Goal: Task Accomplishment & Management: Manage account settings

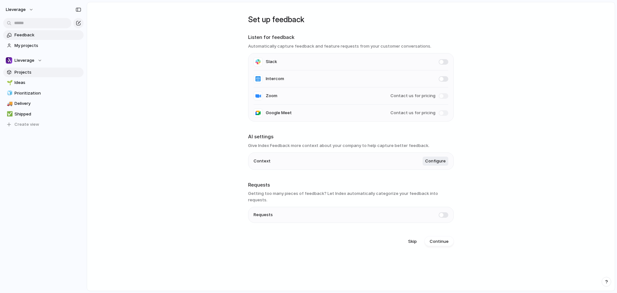
click at [26, 72] on span "Projects" at bounding box center [47, 72] width 67 height 6
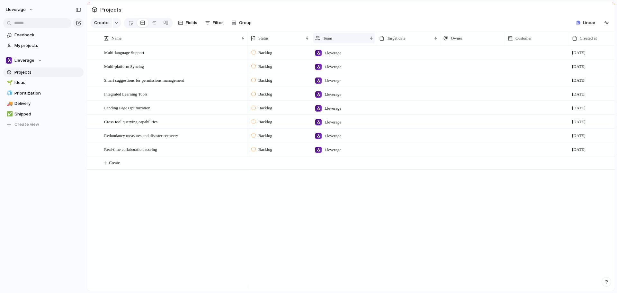
click at [350, 40] on div "Team" at bounding box center [341, 38] width 52 height 6
click at [346, 34] on div "Modify Hide Sort ascending Sort descending" at bounding box center [308, 146] width 617 height 293
click at [36, 48] on span "My projects" at bounding box center [47, 45] width 67 height 6
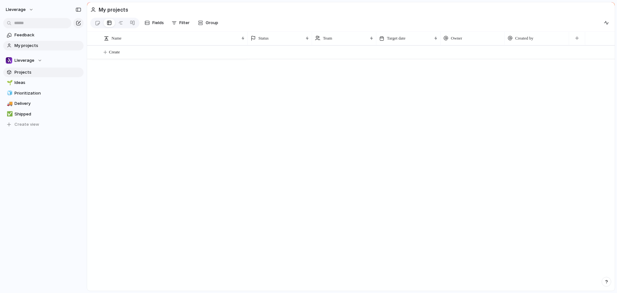
click at [28, 74] on span "Projects" at bounding box center [47, 72] width 67 height 6
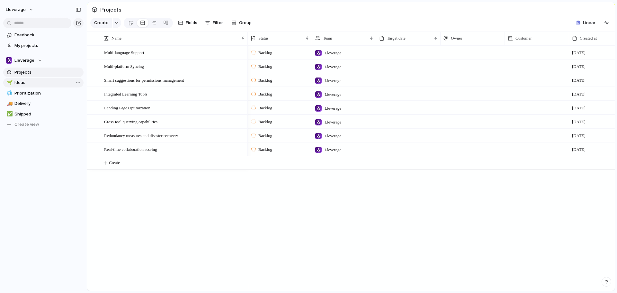
click at [24, 83] on span "Ideas" at bounding box center [47, 82] width 67 height 6
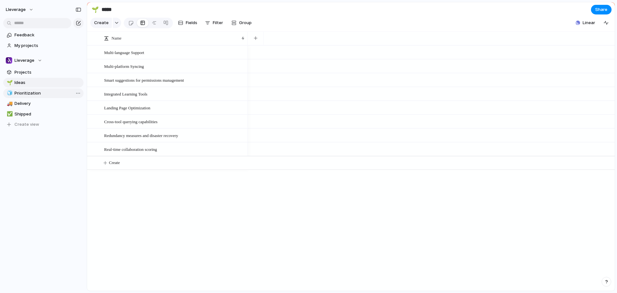
click at [25, 92] on span "Prioritization" at bounding box center [47, 93] width 67 height 6
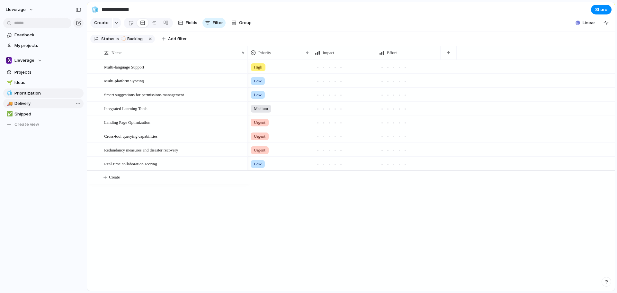
click at [27, 105] on span "Delivery" at bounding box center [47, 103] width 67 height 6
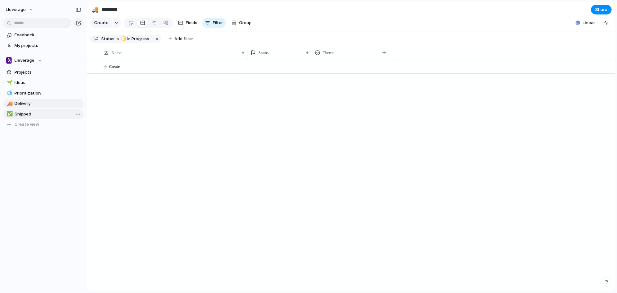
click at [26, 113] on span "Shipped" at bounding box center [47, 114] width 67 height 6
type input "*******"
click at [585, 26] on span "Linear" at bounding box center [588, 23] width 13 height 6
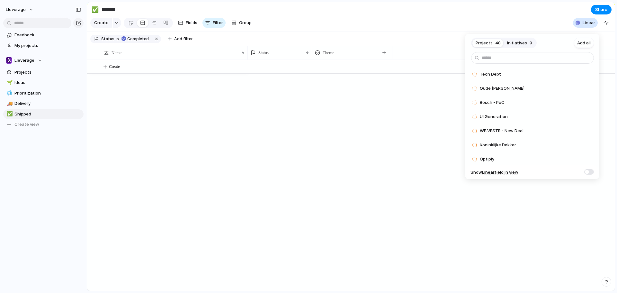
click at [450, 27] on div "Projects 48 Initiatives 9 Add all Tech Debt Add Oude [PERSON_NAME] Add Bosch - …" at bounding box center [308, 146] width 617 height 293
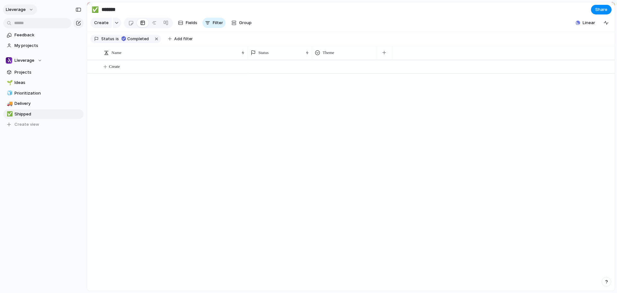
click at [29, 10] on button "Lleverage" at bounding box center [20, 9] width 34 height 10
click at [28, 22] on span "Settings" at bounding box center [24, 24] width 18 height 6
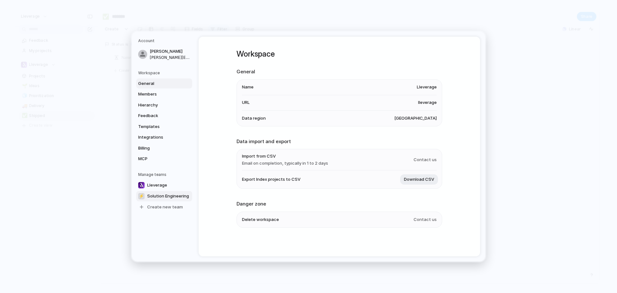
click at [167, 196] on span "Solution Engineering" at bounding box center [168, 196] width 42 height 6
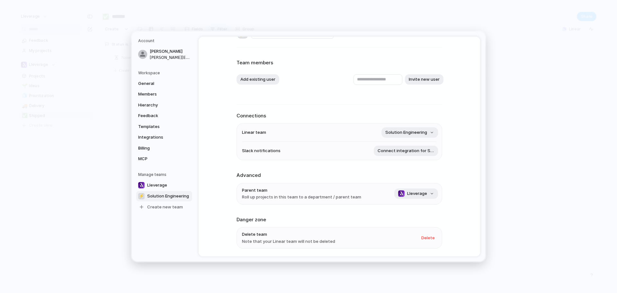
scroll to position [32, 0]
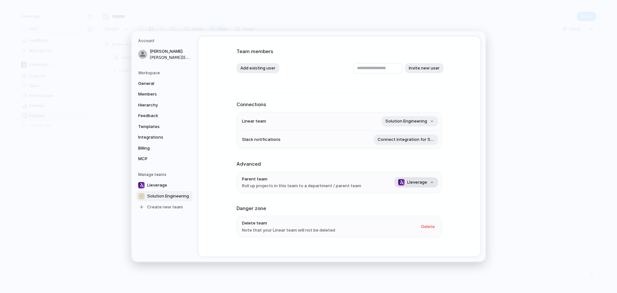
click at [425, 183] on span "Lleverage" at bounding box center [417, 182] width 20 height 6
click at [392, 169] on div "No team Lleverage" at bounding box center [308, 146] width 617 height 293
click at [145, 158] on span "MCP" at bounding box center [158, 158] width 41 height 6
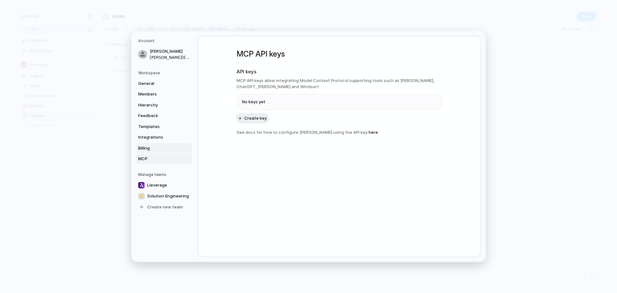
click at [149, 149] on span "Billing" at bounding box center [158, 148] width 41 height 6
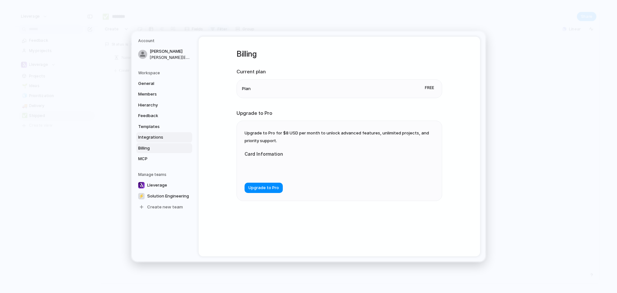
click at [152, 136] on span "Integrations" at bounding box center [158, 137] width 41 height 6
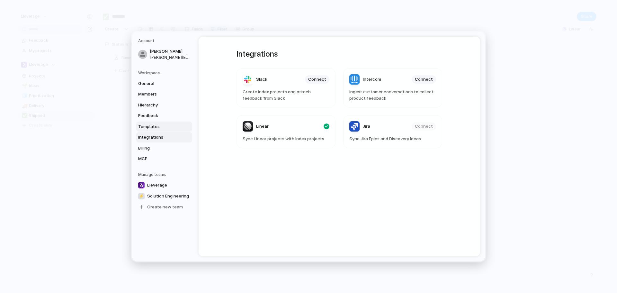
click at [158, 126] on span "Templates" at bounding box center [158, 126] width 41 height 6
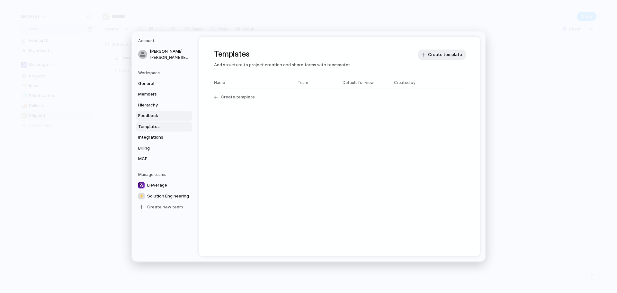
click at [151, 115] on span "Feedback" at bounding box center [158, 115] width 41 height 6
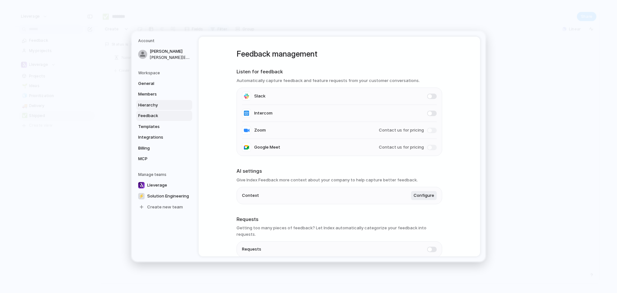
click at [154, 100] on link "Hierarchy" at bounding box center [164, 105] width 56 height 10
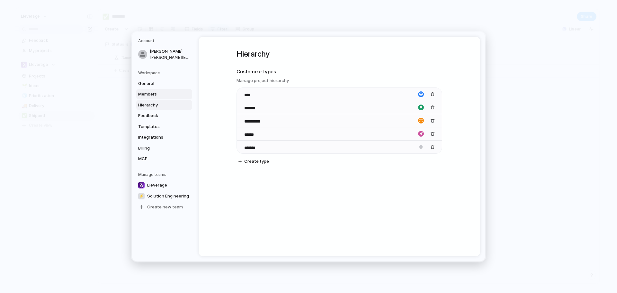
click at [154, 92] on span "Members" at bounding box center [158, 94] width 41 height 6
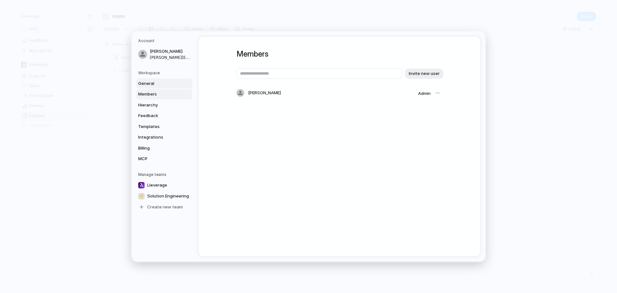
click at [154, 80] on span "General" at bounding box center [158, 83] width 41 height 6
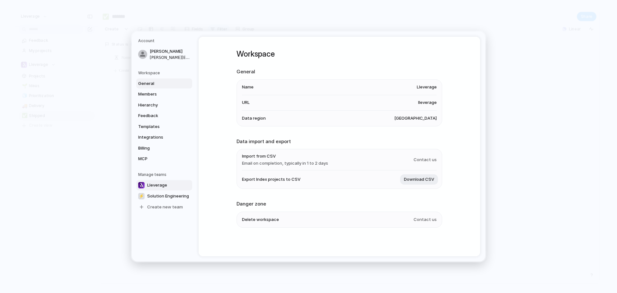
click at [165, 185] on span "Lleverage" at bounding box center [157, 185] width 20 height 6
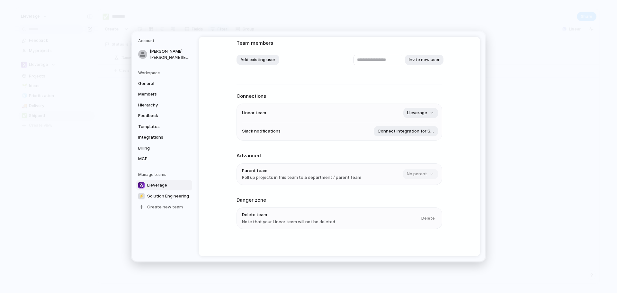
scroll to position [42, 0]
click at [345, 178] on span "Roll up projects in this team to a department / parent team" at bounding box center [301, 175] width 119 height 6
click at [159, 195] on span "Solution Engineering" at bounding box center [168, 196] width 42 height 6
click at [155, 184] on span "Lleverage" at bounding box center [157, 185] width 20 height 6
drag, startPoint x: 162, startPoint y: 187, endPoint x: 163, endPoint y: 191, distance: 4.6
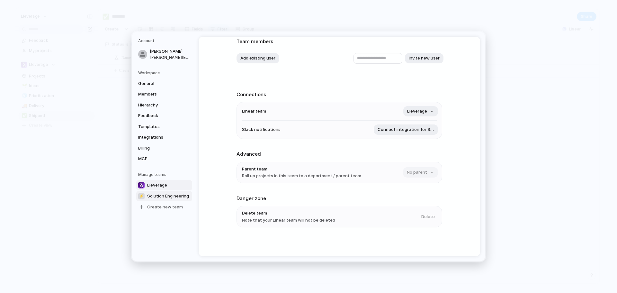
click at [163, 191] on div "Lleverage ⚡ Solution Engineering Create new team" at bounding box center [165, 196] width 54 height 32
click at [157, 197] on span "Solution Engineering" at bounding box center [168, 196] width 42 height 6
click at [425, 172] on button "Lleverage" at bounding box center [416, 172] width 44 height 10
click at [389, 201] on span "No team" at bounding box center [384, 200] width 17 height 6
click at [158, 184] on span "Lleverage" at bounding box center [157, 185] width 20 height 6
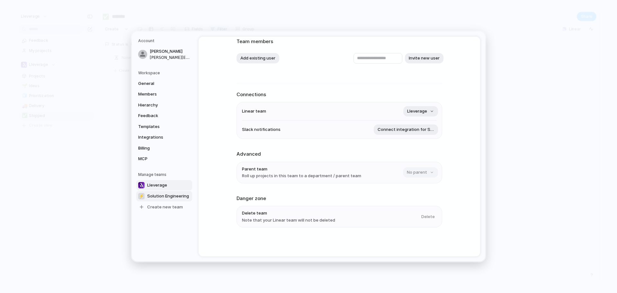
click at [164, 194] on span "Solution Engineering" at bounding box center [168, 196] width 42 height 6
click at [165, 184] on span "Lleverage" at bounding box center [157, 185] width 20 height 6
click at [156, 198] on span "Solution Engineering" at bounding box center [168, 196] width 42 height 6
type input "**********"
click at [425, 107] on button "Solution Engineering" at bounding box center [409, 111] width 57 height 10
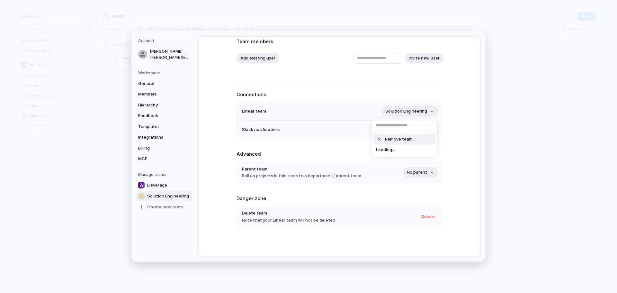
click at [455, 109] on div "Remove team Loading..." at bounding box center [308, 146] width 617 height 293
click at [427, 112] on button "Solution Engineering" at bounding box center [409, 111] width 57 height 10
click at [401, 151] on span "Solution Engineering" at bounding box center [406, 149] width 42 height 6
click at [425, 130] on span "Connect integration for Slack" at bounding box center [405, 129] width 57 height 6
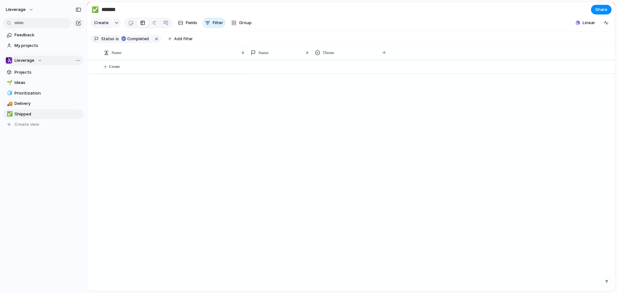
click at [41, 58] on div "Lleverage" at bounding box center [24, 60] width 36 height 6
click at [34, 96] on span "Solution Engineering" at bounding box center [41, 97] width 42 height 6
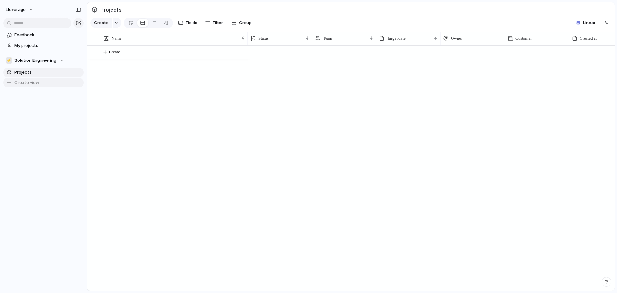
click at [20, 83] on span "Create view" at bounding box center [26, 82] width 25 height 6
click at [585, 26] on span "Linear" at bounding box center [589, 23] width 13 height 6
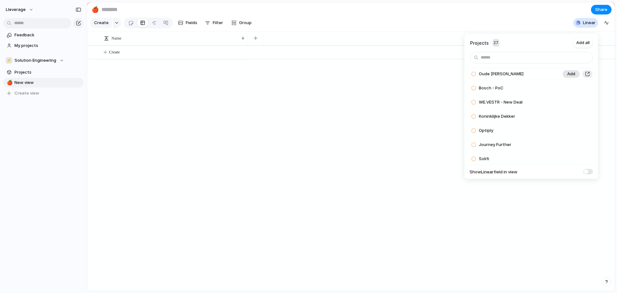
click at [567, 75] on span "Add" at bounding box center [571, 74] width 8 height 6
click at [116, 54] on div "Projects 26 Add all Bosch - PoC Add WE.VESTR - New Deal Add Koninklijke Dekker …" at bounding box center [308, 146] width 617 height 293
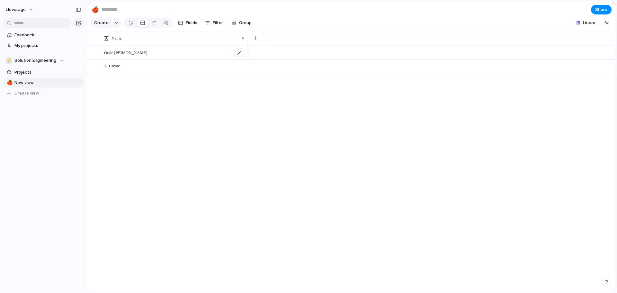
click at [117, 56] on span "Oude [PERSON_NAME]" at bounding box center [125, 52] width 43 height 7
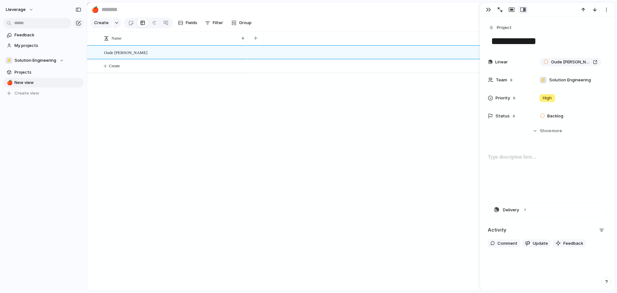
click at [291, 100] on div at bounding box center [431, 167] width 367 height 245
click at [137, 86] on div "Oude [PERSON_NAME] Create" at bounding box center [350, 167] width 527 height 245
click at [251, 114] on div at bounding box center [431, 167] width 367 height 245
click at [488, 9] on div "button" at bounding box center [488, 9] width 5 height 5
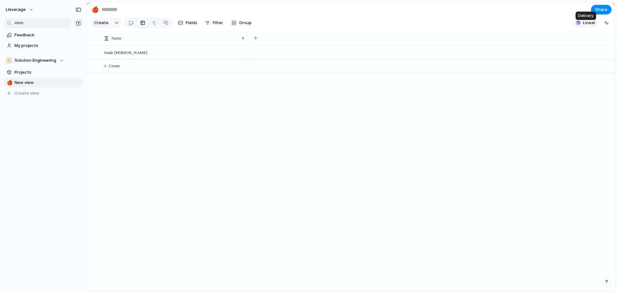
click at [586, 26] on span "Linear" at bounding box center [589, 23] width 13 height 6
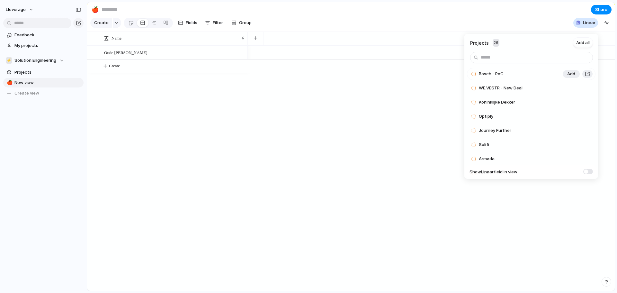
click at [474, 75] on div at bounding box center [473, 74] width 5 height 6
click at [474, 86] on div at bounding box center [473, 88] width 5 height 6
click at [571, 72] on span "Add" at bounding box center [571, 74] width 8 height 6
click at [569, 75] on span "Add" at bounding box center [571, 74] width 8 height 6
click at [568, 76] on span "Add" at bounding box center [571, 74] width 8 height 6
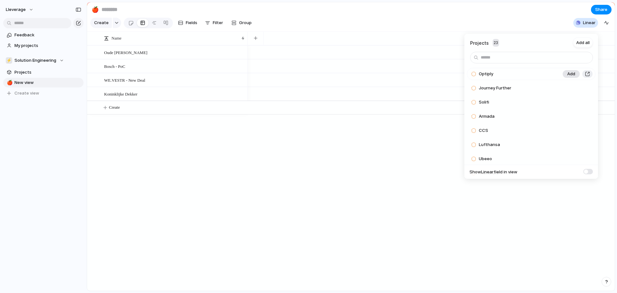
click at [568, 75] on span "Add" at bounding box center [571, 74] width 8 height 6
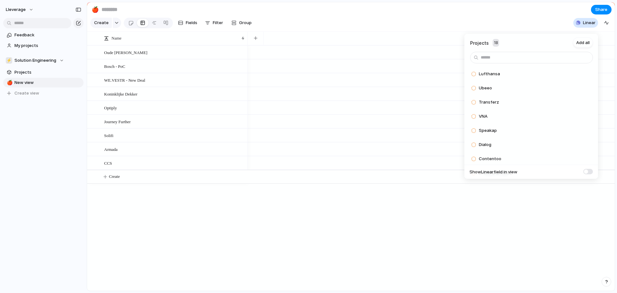
click at [568, 75] on span "Add" at bounding box center [571, 74] width 8 height 6
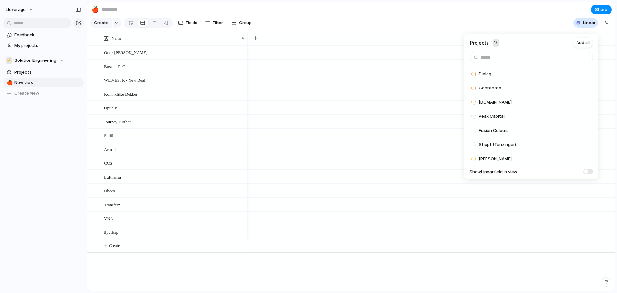
click at [568, 75] on span "Add" at bounding box center [571, 74] width 8 height 6
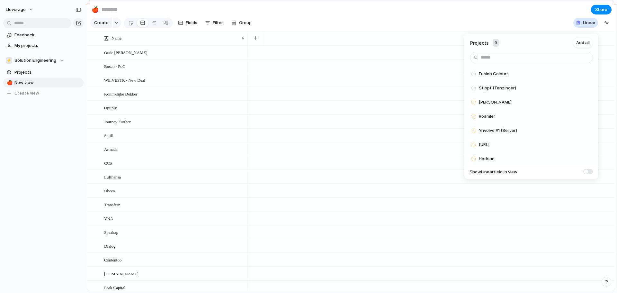
click at [568, 85] on span "Add" at bounding box center [571, 88] width 8 height 6
click at [568, 75] on span "Add" at bounding box center [571, 74] width 8 height 6
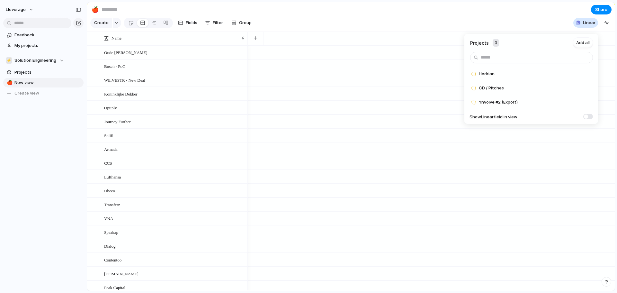
click at [568, 75] on span "Add" at bounding box center [571, 74] width 8 height 6
click at [520, 11] on div "Projects 0 Add all ✅️ In sync with Linear Show Linear field in view" at bounding box center [308, 146] width 617 height 293
click at [257, 40] on div "button" at bounding box center [256, 38] width 4 height 4
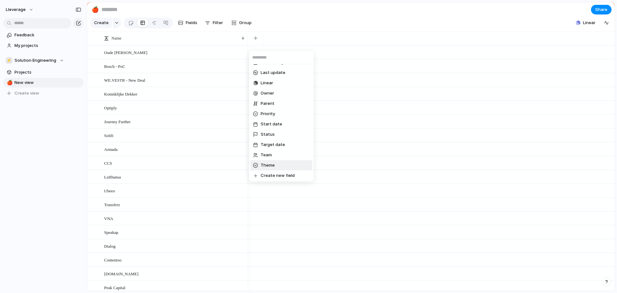
scroll to position [102, 0]
click at [279, 80] on li "Linear" at bounding box center [281, 82] width 62 height 10
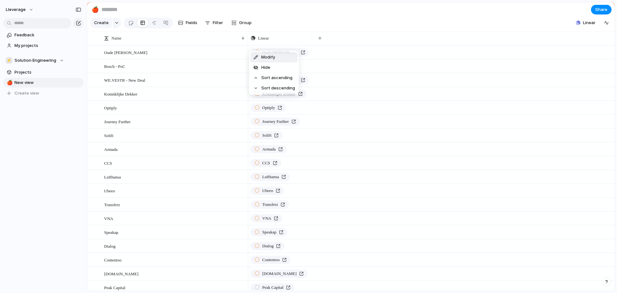
click at [285, 39] on div "Modify Hide Sort ascending Sort descending" at bounding box center [308, 146] width 617 height 293
click at [303, 41] on div "Linear" at bounding box center [280, 38] width 58 height 6
click at [342, 41] on div "Modify Hide Sort ascending Sort descending" at bounding box center [308, 146] width 617 height 293
click at [605, 25] on div "button" at bounding box center [606, 22] width 5 height 5
click at [602, 44] on div "button" at bounding box center [604, 40] width 7 height 7
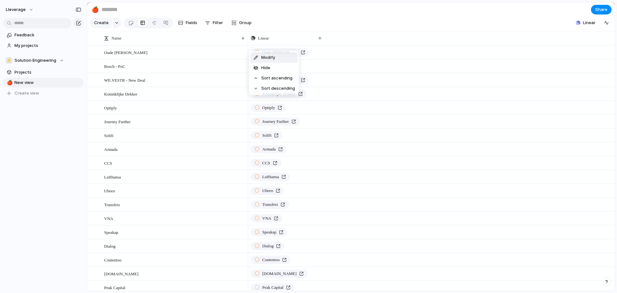
click at [312, 26] on div "Modify Hide Sort ascending Sort descending" at bounding box center [308, 146] width 617 height 293
click at [266, 67] on span "Hide" at bounding box center [265, 67] width 9 height 6
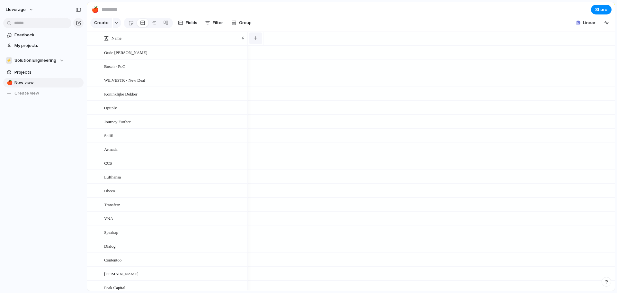
click at [254, 40] on div "button" at bounding box center [256, 38] width 4 height 4
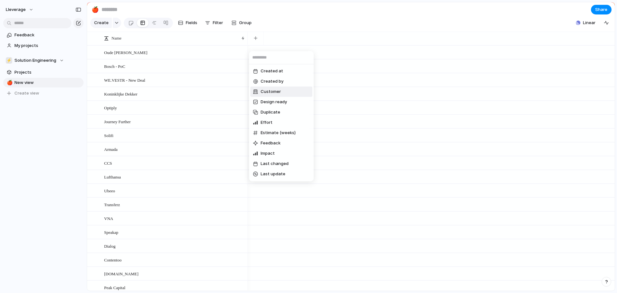
click at [277, 92] on span "Customer" at bounding box center [271, 91] width 20 height 6
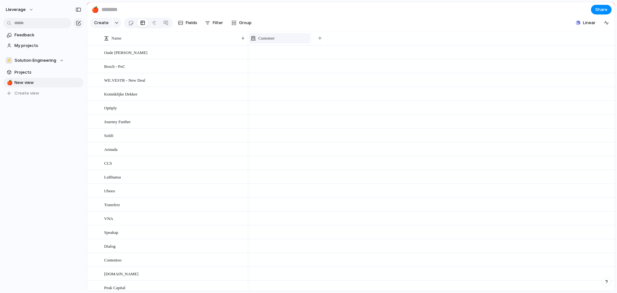
click at [277, 41] on div "Customer" at bounding box center [280, 38] width 58 height 6
click at [294, 44] on div "Modify Hide Sort ascending Sort descending" at bounding box center [308, 146] width 617 height 293
click at [282, 59] on div at bounding box center [280, 52] width 64 height 13
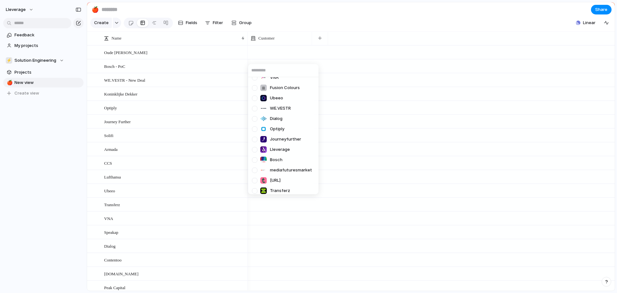
scroll to position [184, 0]
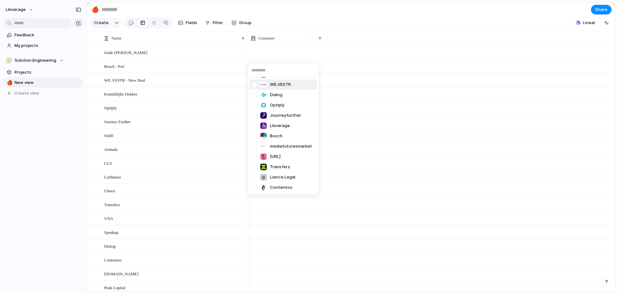
click at [322, 41] on div "Speakap Solifi PEAK Ynvolve #1 Stippt (Tenzinger) Ynvolve #2 Koninklijke Dekker…" at bounding box center [308, 146] width 617 height 293
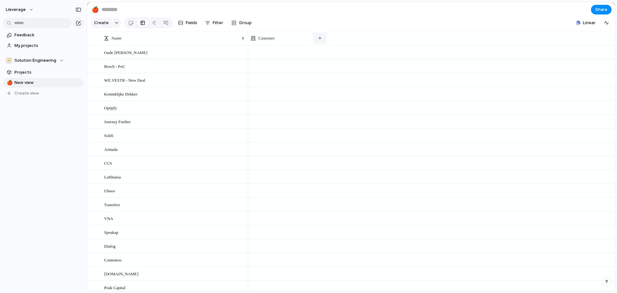
click at [321, 40] on div "button" at bounding box center [320, 38] width 4 height 4
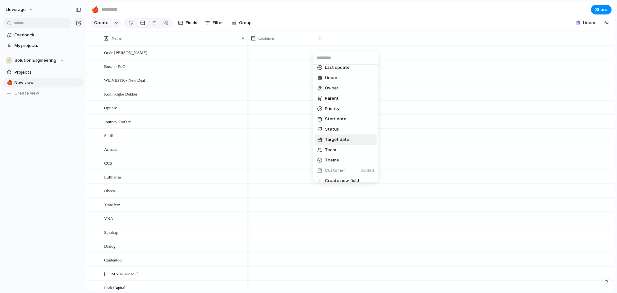
scroll to position [102, 0]
click at [318, 154] on div at bounding box center [319, 154] width 5 height 5
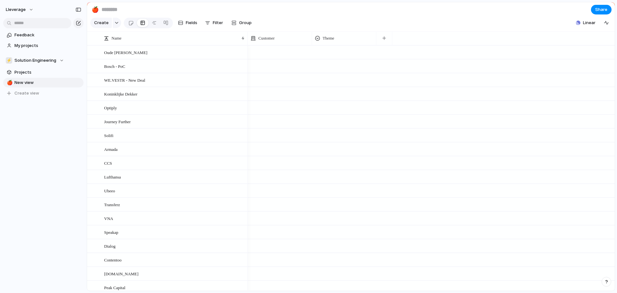
click at [330, 54] on div at bounding box center [344, 51] width 64 height 11
click at [350, 43] on div "🌱 Experiment 🔮 Magic 🔨 Infrastructure 🚀 Scale" at bounding box center [308, 146] width 617 height 293
click at [336, 65] on li "Hide" at bounding box center [337, 67] width 47 height 10
click at [322, 43] on button "button" at bounding box center [319, 38] width 13 height 12
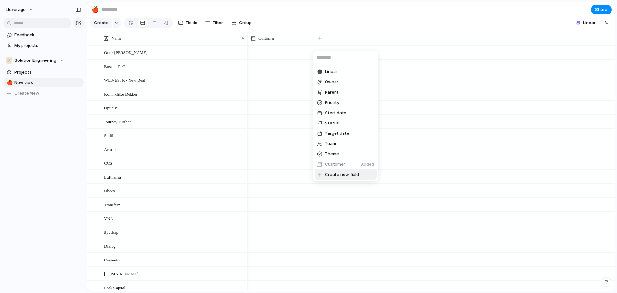
click at [320, 175] on div at bounding box center [319, 175] width 5 height 4
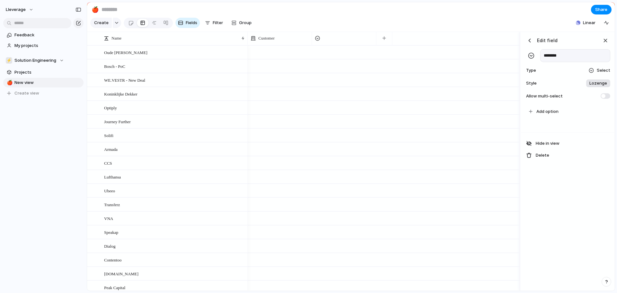
type input "********"
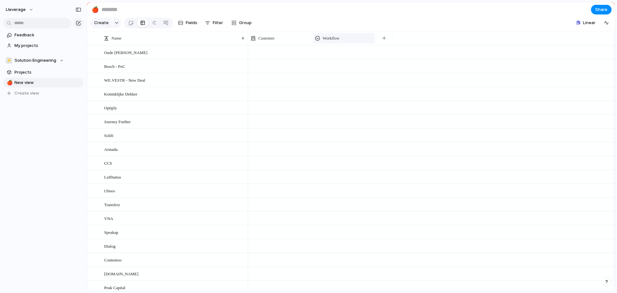
click at [343, 41] on div "Workflow" at bounding box center [344, 38] width 58 height 6
click at [156, 26] on link at bounding box center [154, 23] width 12 height 10
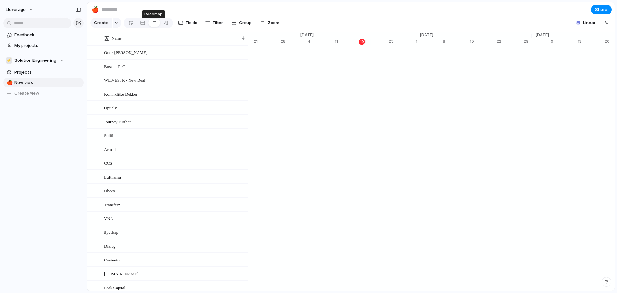
scroll to position [0, 4176]
click at [165, 25] on div at bounding box center [165, 23] width 5 height 10
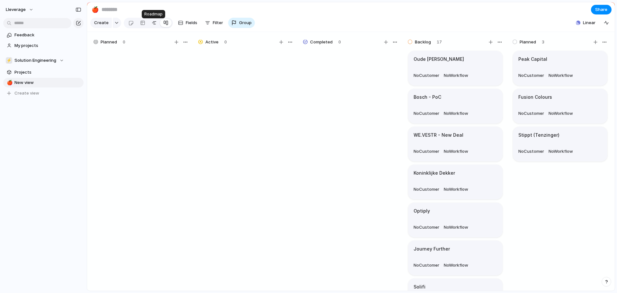
click at [157, 27] on link at bounding box center [154, 23] width 12 height 10
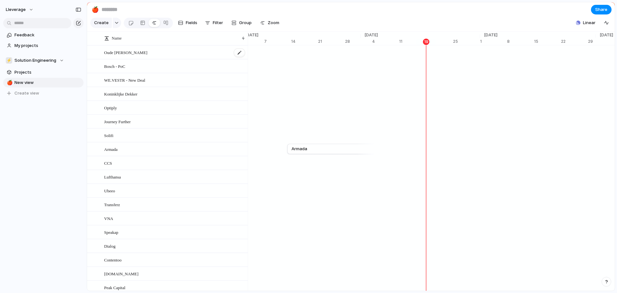
click at [124, 56] on span "Oude [PERSON_NAME]" at bounding box center [125, 52] width 43 height 7
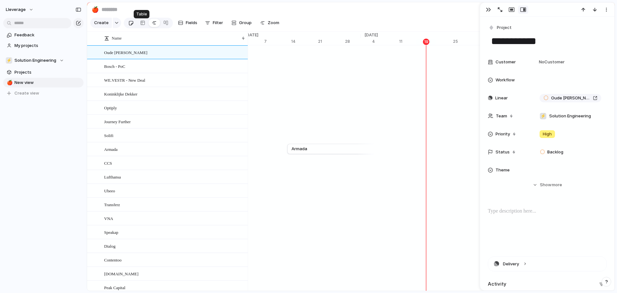
click at [130, 25] on div at bounding box center [130, 23] width 5 height 11
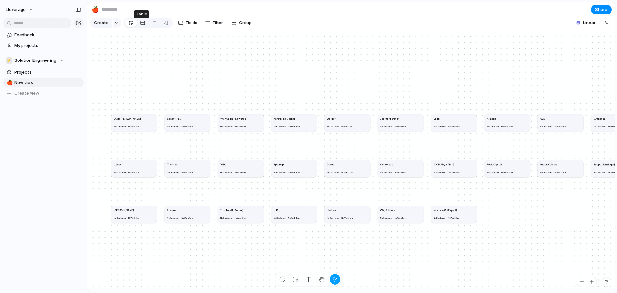
click at [140, 25] on div at bounding box center [142, 23] width 5 height 10
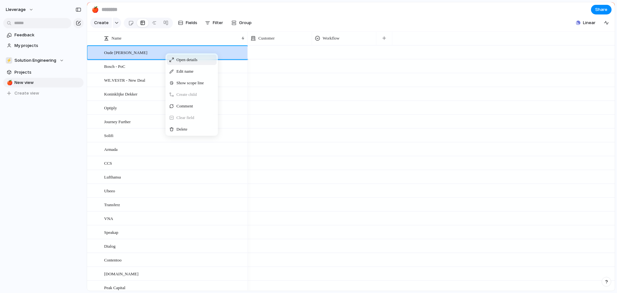
click at [189, 63] on span "Open details" at bounding box center [186, 60] width 21 height 6
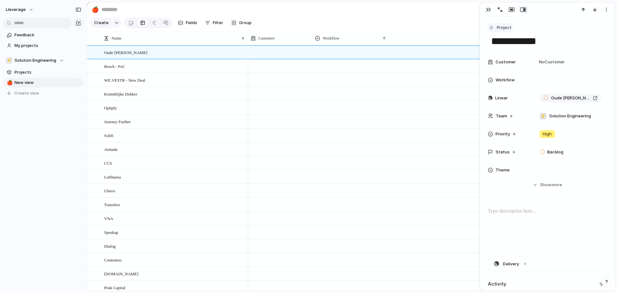
click at [502, 26] on span "Project" at bounding box center [504, 27] width 15 height 6
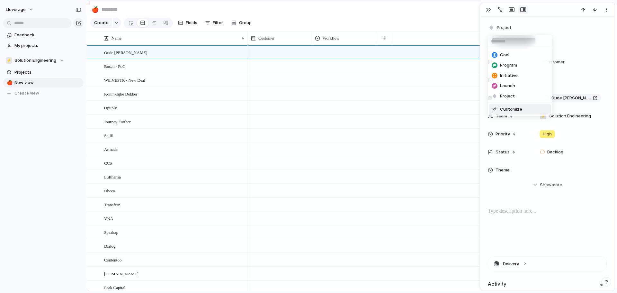
click at [506, 109] on span "Customize" at bounding box center [511, 109] width 22 height 6
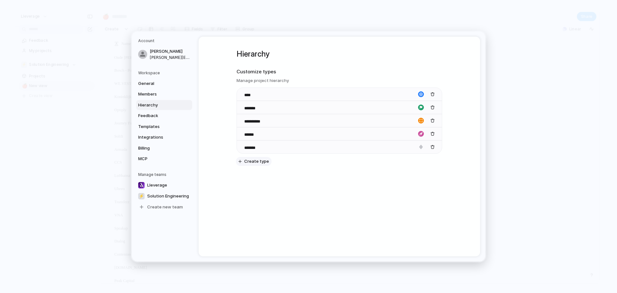
click at [254, 162] on span "Create type" at bounding box center [256, 161] width 25 height 6
type input "********"
click at [341, 204] on div "**********" at bounding box center [339, 146] width 281 height 219
click at [419, 161] on div "button" at bounding box center [421, 160] width 6 height 6
click at [420, 191] on div "button" at bounding box center [419, 191] width 4 height 6
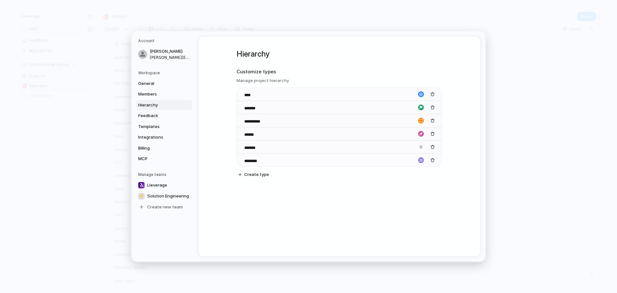
click at [417, 186] on div "**********" at bounding box center [339, 119] width 206 height 165
click at [377, 179] on div "**********" at bounding box center [339, 119] width 206 height 165
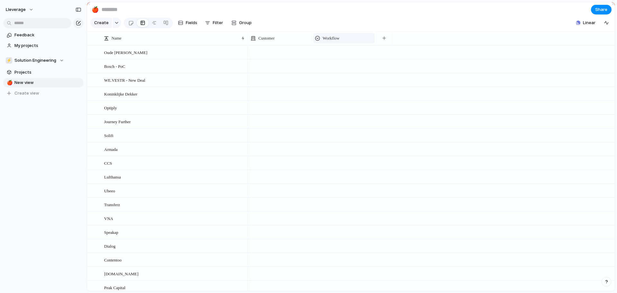
click at [329, 41] on span "Workflow" at bounding box center [331, 38] width 17 height 6
click at [327, 69] on span "Hide" at bounding box center [329, 68] width 9 height 6
click at [321, 40] on div "button" at bounding box center [320, 38] width 4 height 4
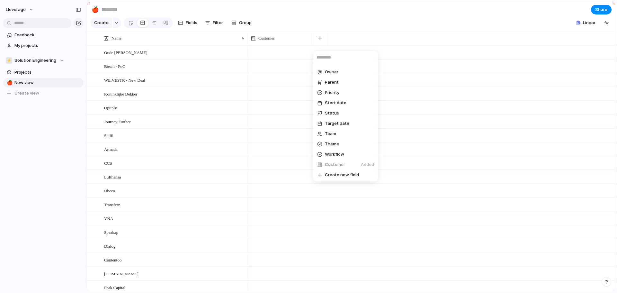
scroll to position [112, 0]
click at [326, 176] on span "Create new field" at bounding box center [342, 174] width 34 height 6
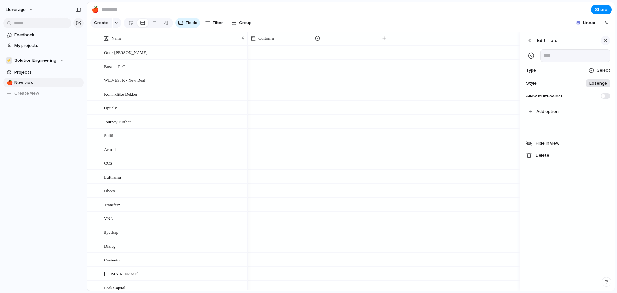
click at [605, 44] on div "button" at bounding box center [605, 40] width 7 height 7
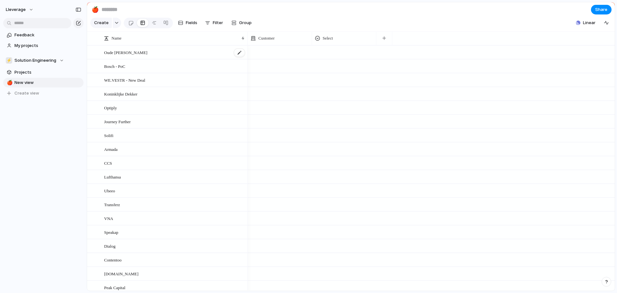
click at [124, 56] on span "Oude [PERSON_NAME]" at bounding box center [125, 52] width 43 height 7
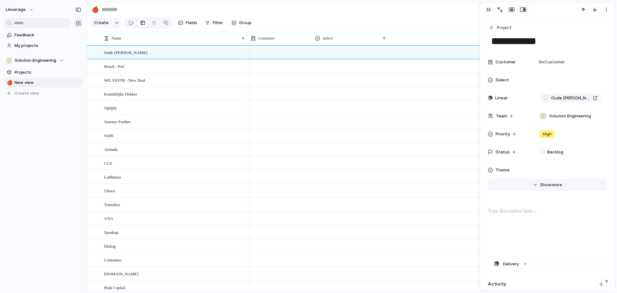
click at [534, 186] on button "Hide Show more" at bounding box center [547, 185] width 119 height 12
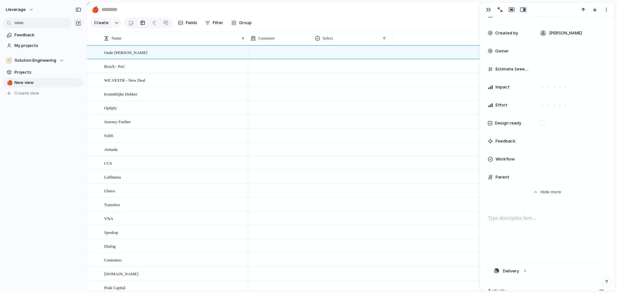
scroll to position [225, 0]
click at [512, 160] on span "Workflow" at bounding box center [504, 161] width 19 height 6
click at [509, 203] on div "Type to add a value" at bounding box center [308, 146] width 617 height 293
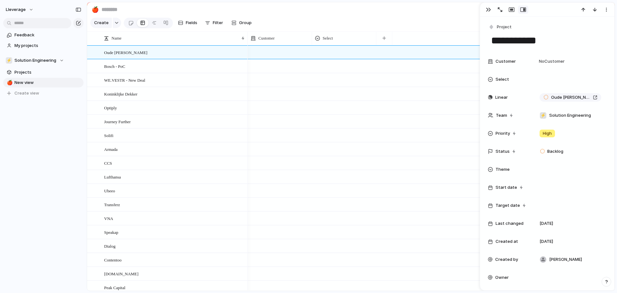
scroll to position [0, 0]
click at [295, 22] on section "Create Fields Filter Group Zoom Collapse Linear" at bounding box center [350, 23] width 527 height 15
click at [231, 24] on div "button" at bounding box center [233, 22] width 5 height 5
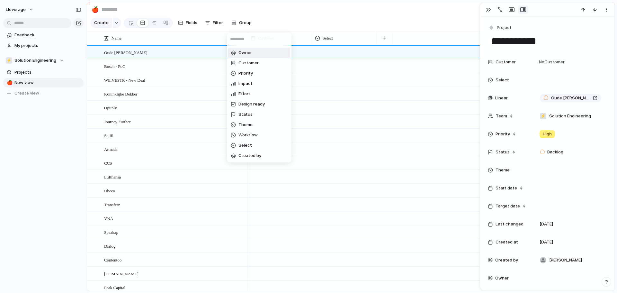
click at [215, 25] on div "Owner Customer Priority Impact Effort Design ready Status Theme Workflow Select…" at bounding box center [308, 146] width 617 height 293
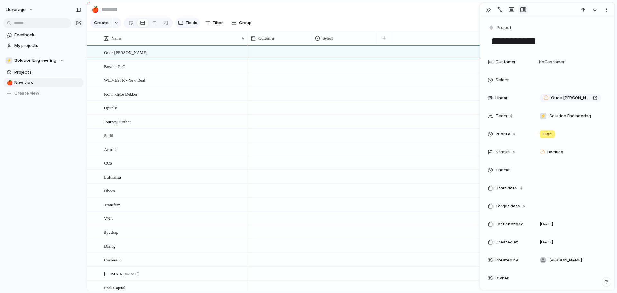
click at [189, 22] on span "Fields" at bounding box center [192, 23] width 12 height 6
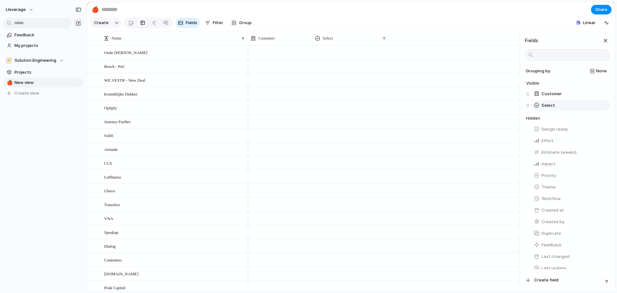
click at [527, 109] on div at bounding box center [528, 106] width 5 height 12
drag, startPoint x: 527, startPoint y: 108, endPoint x: 530, endPoint y: 138, distance: 30.3
click at [530, 111] on div "Customer Select Select To pick up a draggable item, press the space bar. While …" at bounding box center [568, 99] width 84 height 23
click at [547, 259] on span "Team" at bounding box center [546, 259] width 11 height 6
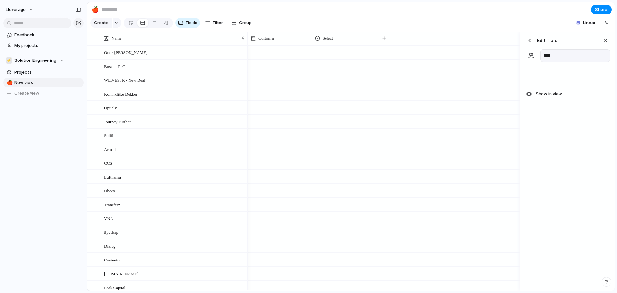
click at [529, 44] on div "button" at bounding box center [529, 40] width 6 height 6
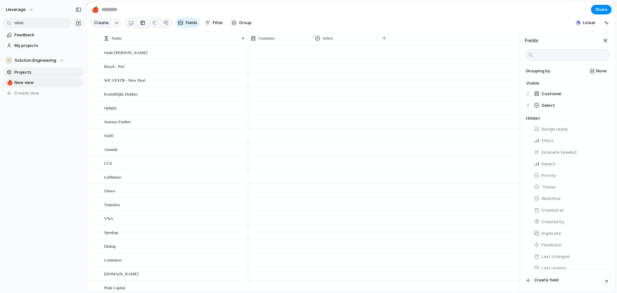
click at [23, 73] on span "Projects" at bounding box center [47, 72] width 67 height 6
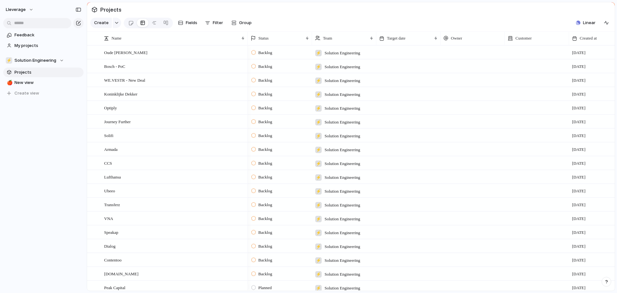
click at [514, 56] on div at bounding box center [537, 52] width 64 height 13
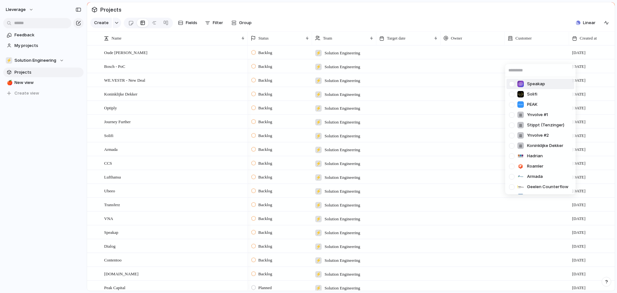
click at [454, 59] on div "Speakap Solifi PEAK Ynvolve #1 Stippt (Tenzinger) Ynvolve #2 Koninklijke Dekker…" at bounding box center [308, 146] width 617 height 293
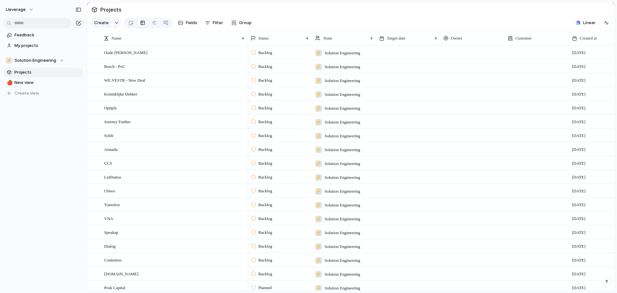
click at [455, 49] on div at bounding box center [473, 47] width 64 height 3
click at [457, 59] on div "[PERSON_NAME]" at bounding box center [308, 146] width 617 height 293
click at [457, 56] on div at bounding box center [472, 52] width 64 height 13
click at [447, 108] on div "[PERSON_NAME]" at bounding box center [308, 146] width 617 height 293
click at [458, 100] on div at bounding box center [472, 93] width 64 height 13
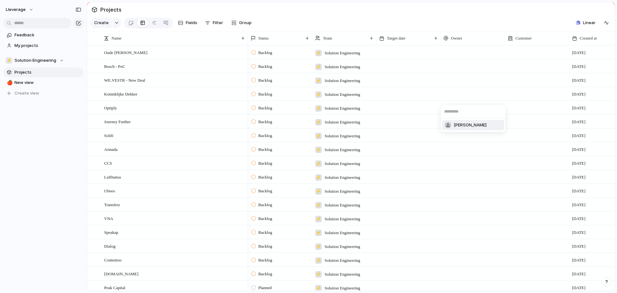
click at [441, 152] on div "[PERSON_NAME]" at bounding box center [308, 146] width 617 height 293
click at [455, 155] on div at bounding box center [472, 148] width 64 height 13
click at [399, 57] on div "[PERSON_NAME]" at bounding box center [308, 146] width 617 height 293
click at [398, 57] on div at bounding box center [408, 52] width 64 height 13
click at [31, 90] on span "Create view" at bounding box center [26, 93] width 25 height 6
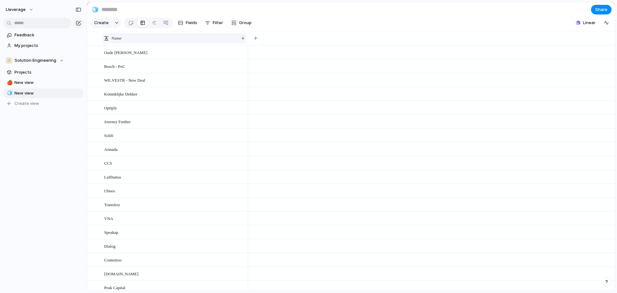
click at [178, 41] on div "Name" at bounding box center [171, 38] width 135 height 6
click at [174, 41] on div "Name" at bounding box center [171, 38] width 135 height 6
click at [174, 44] on div "Sort ascending Sort descending" at bounding box center [308, 146] width 617 height 293
click at [584, 26] on span "Linear" at bounding box center [589, 23] width 13 height 6
click at [498, 58] on input "text" at bounding box center [531, 58] width 123 height 12
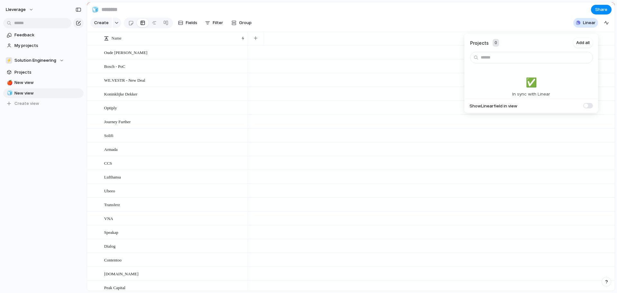
click at [511, 23] on div "Projects 0 Add all ✅️ In sync with Linear Show Linear field in view" at bounding box center [308, 146] width 617 height 293
click at [108, 11] on input at bounding box center [137, 10] width 75 height 12
type input "*********"
click at [261, 44] on button "button" at bounding box center [255, 38] width 13 height 12
click at [135, 57] on div "Created at Created by Customer Design ready Duplicate Effort Estimate (weeks) F…" at bounding box center [308, 146] width 617 height 293
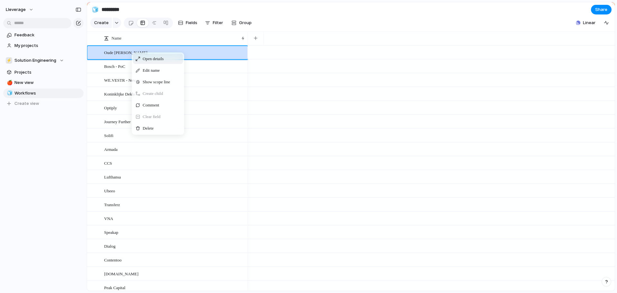
click at [156, 62] on span "Open details" at bounding box center [153, 59] width 21 height 6
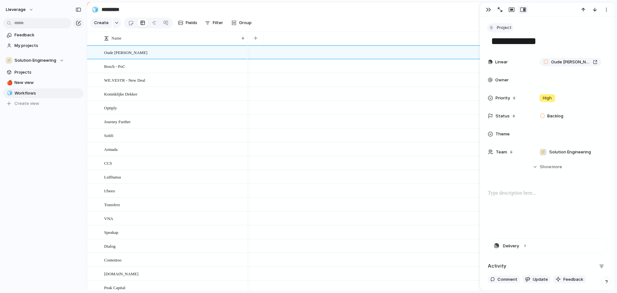
click at [490, 30] on button "Project" at bounding box center [500, 27] width 26 height 9
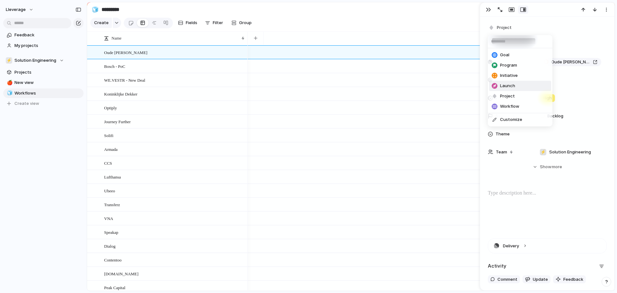
click at [351, 33] on div "Goal Program Initiative Launch Project Workflow Customize" at bounding box center [308, 146] width 617 height 293
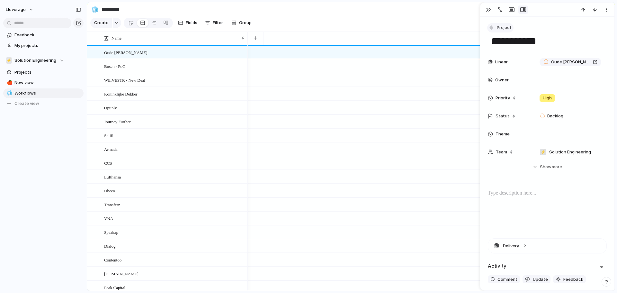
click at [490, 27] on div "button" at bounding box center [491, 28] width 6 height 6
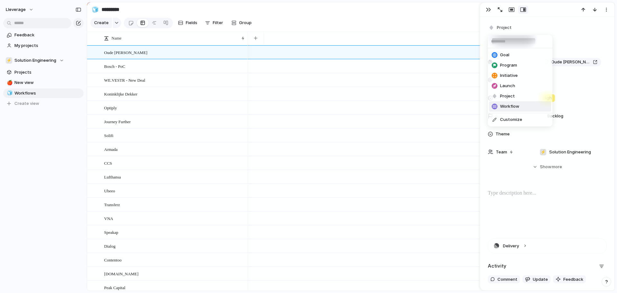
click at [509, 105] on span "Workflow" at bounding box center [509, 106] width 19 height 6
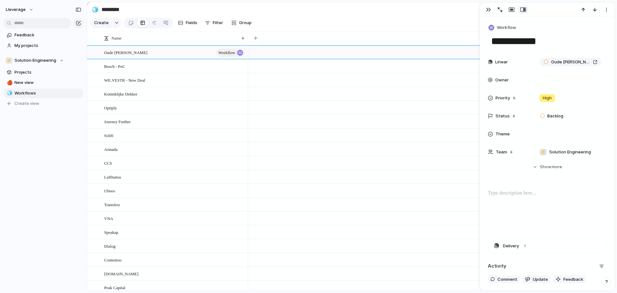
click at [354, 32] on section "Create Fields Filter Group Zoom Collapse Linear" at bounding box center [350, 23] width 527 height 15
click at [488, 9] on div "button" at bounding box center [488, 9] width 5 height 5
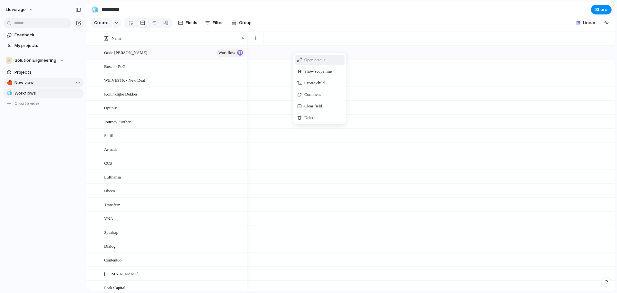
click at [28, 83] on span "New view" at bounding box center [47, 82] width 67 height 6
click at [204, 57] on div at bounding box center [208, 53] width 11 height 8
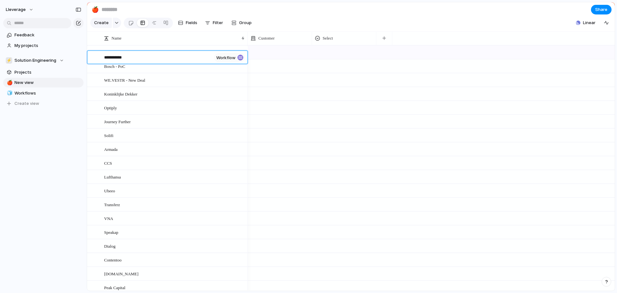
click at [233, 58] on span "Workflow" at bounding box center [225, 57] width 19 height 5
click at [206, 58] on textarea "**********" at bounding box center [157, 57] width 107 height 7
click at [232, 57] on span "Workflow" at bounding box center [225, 57] width 19 height 5
click at [190, 58] on textarea "**********" at bounding box center [157, 57] width 107 height 7
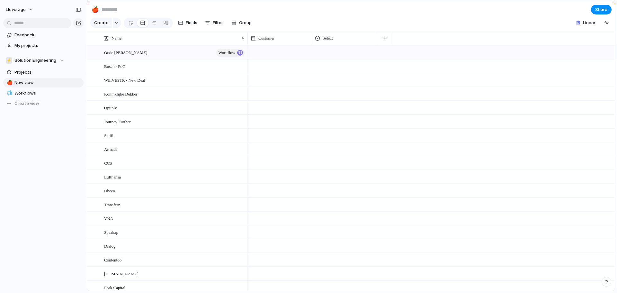
click at [171, 59] on div "Oude [PERSON_NAME] Workflow" at bounding box center [174, 52] width 141 height 13
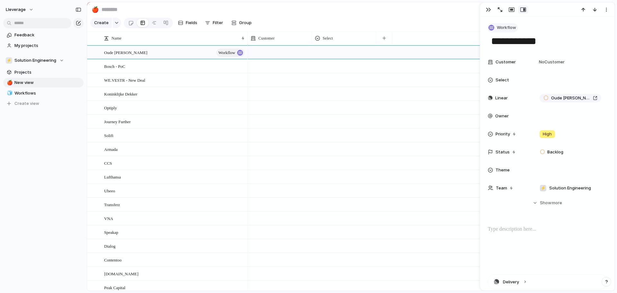
click at [498, 27] on span "Workflow" at bounding box center [506, 27] width 19 height 6
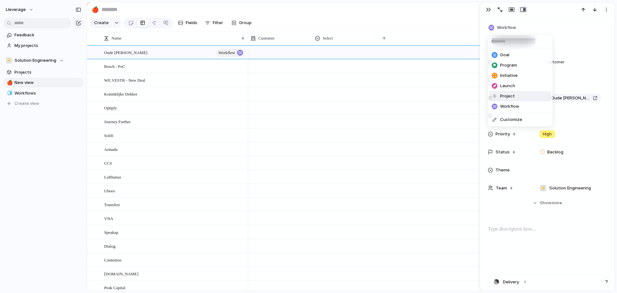
click at [508, 94] on span "Project" at bounding box center [507, 96] width 15 height 6
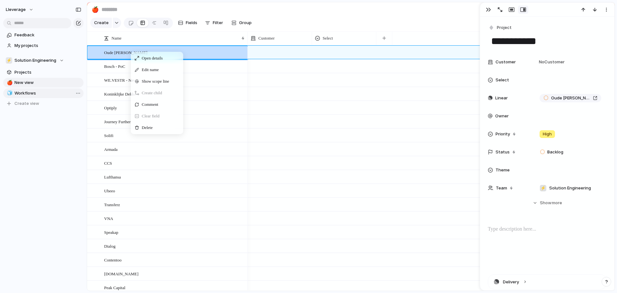
click at [30, 96] on span "Workflows" at bounding box center [47, 93] width 67 height 6
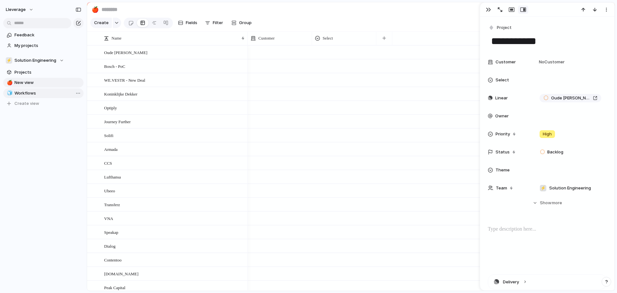
type input "*********"
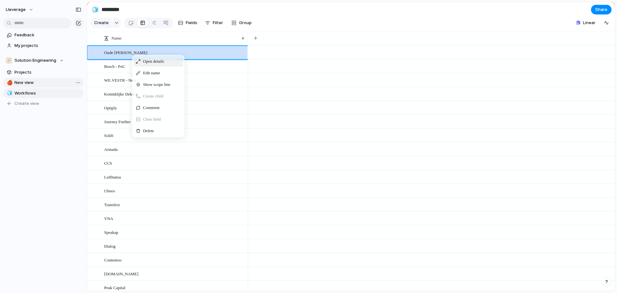
click at [48, 83] on div "🍎 New view 🧊 Workflows To pick up a draggable item, press the space bar. While …" at bounding box center [43, 93] width 80 height 31
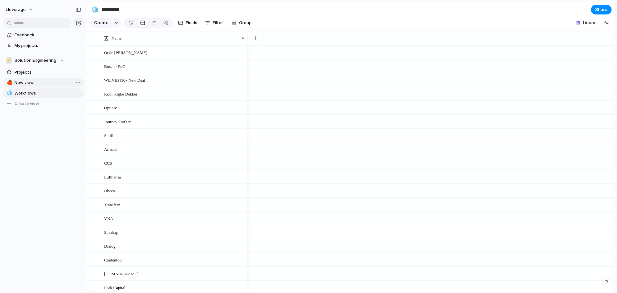
click at [44, 80] on span "New view" at bounding box center [47, 82] width 67 height 6
click at [25, 73] on span "Projects" at bounding box center [47, 72] width 67 height 6
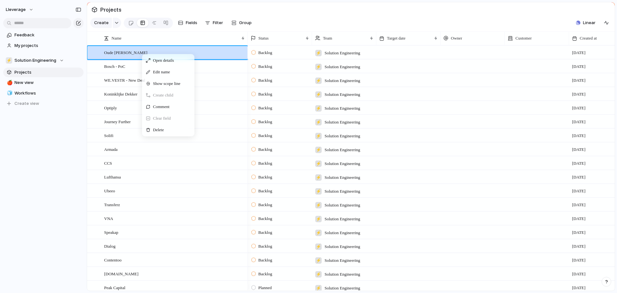
click at [161, 98] on span "Create child" at bounding box center [163, 95] width 20 height 6
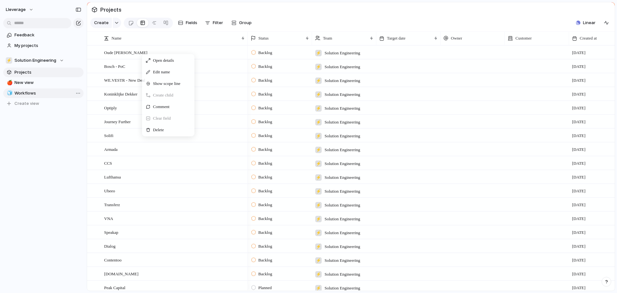
click at [19, 92] on span "Workflows" at bounding box center [47, 93] width 67 height 6
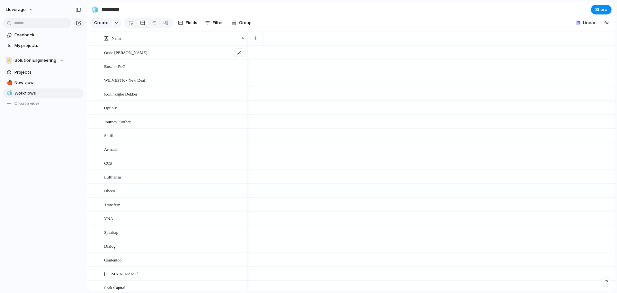
click at [125, 56] on span "Oude [PERSON_NAME]" at bounding box center [125, 52] width 43 height 7
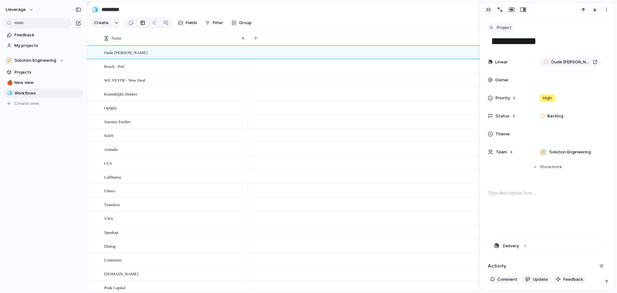
click at [505, 28] on span "Project" at bounding box center [504, 27] width 15 height 6
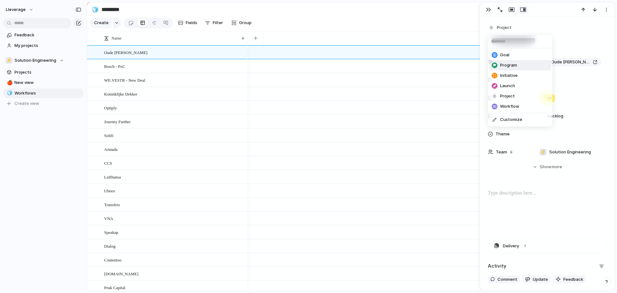
click at [506, 66] on span "Program" at bounding box center [508, 65] width 17 height 6
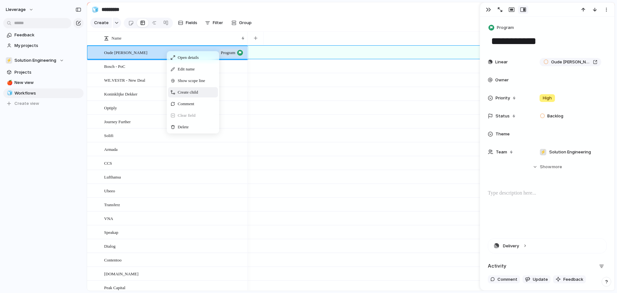
click at [194, 95] on span "Create child" at bounding box center [188, 92] width 20 height 6
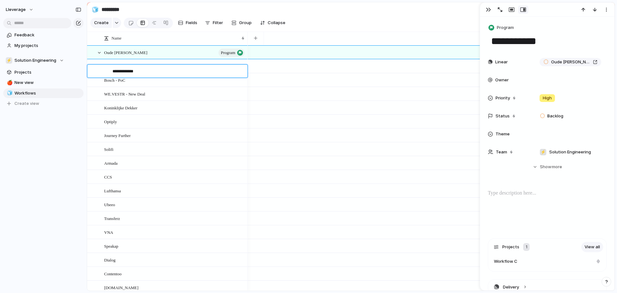
type textarea "**********"
click at [158, 72] on div "Workflow Chat" at bounding box center [178, 66] width 133 height 13
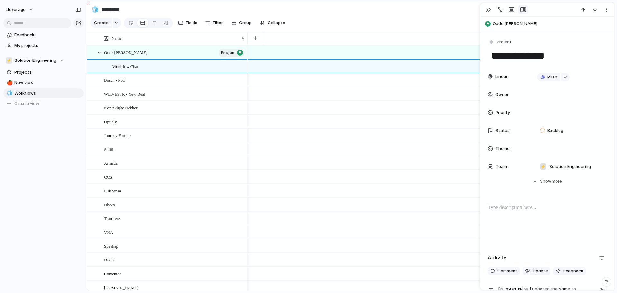
click at [499, 24] on span "Oude [PERSON_NAME]" at bounding box center [551, 24] width 119 height 6
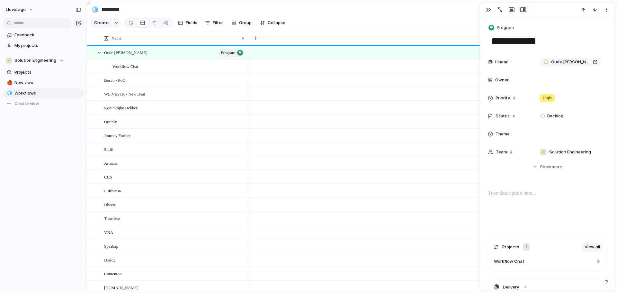
click at [499, 24] on button "Program" at bounding box center [501, 27] width 29 height 9
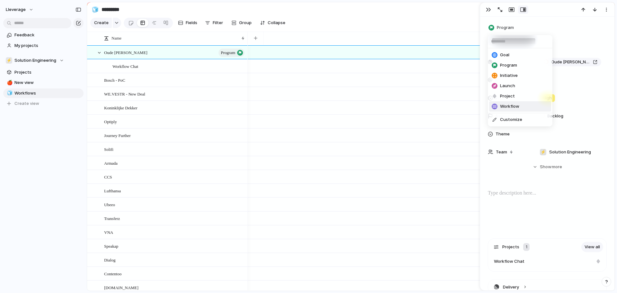
click at [510, 105] on span "Workflow" at bounding box center [509, 106] width 19 height 6
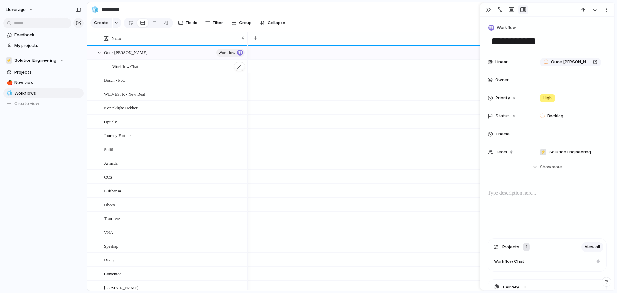
click at [174, 71] on div "Workflow Chat" at bounding box center [178, 66] width 133 height 13
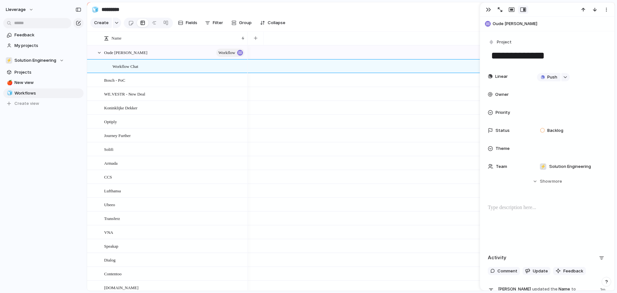
click at [511, 23] on span "Oude [PERSON_NAME]" at bounding box center [551, 24] width 119 height 6
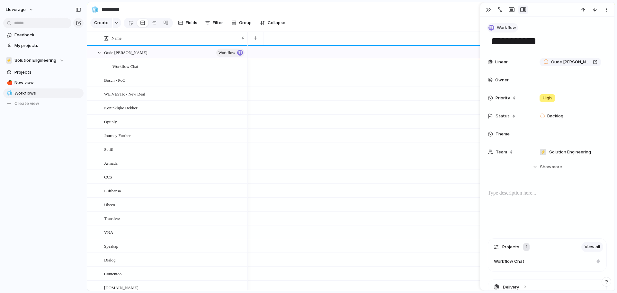
click at [507, 29] on span "Workflow" at bounding box center [506, 27] width 19 height 6
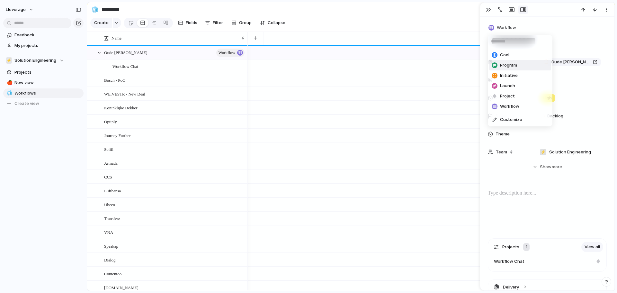
click at [504, 64] on span "Program" at bounding box center [508, 65] width 17 height 6
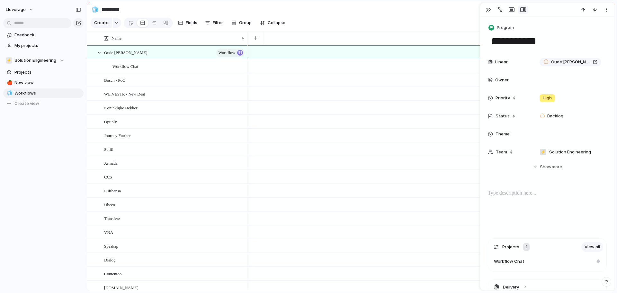
click at [346, 32] on section "Create Fields Filter Group Zoom Collapse Linear" at bounding box center [350, 23] width 527 height 15
click at [159, 72] on div "Workflow Chat" at bounding box center [178, 66] width 133 height 13
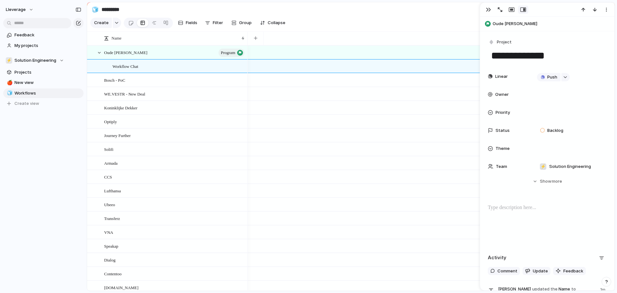
click at [503, 22] on span "Oude [PERSON_NAME]" at bounding box center [551, 24] width 119 height 6
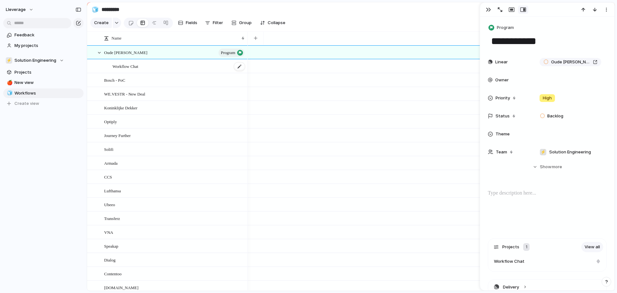
click at [165, 71] on div "Workflow Chat" at bounding box center [178, 66] width 133 height 13
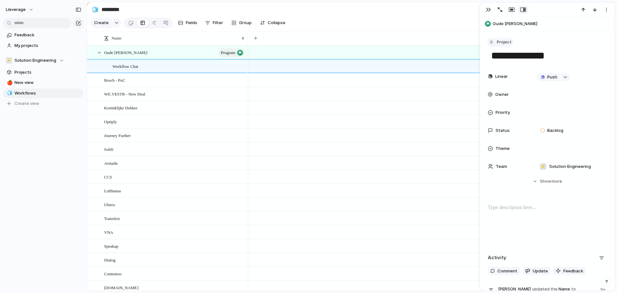
click at [504, 45] on span "Project" at bounding box center [504, 42] width 15 height 6
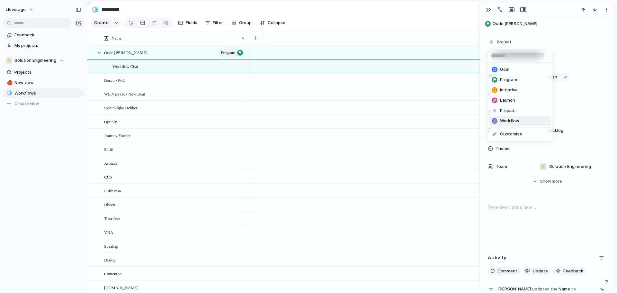
click at [509, 121] on span "Workflow" at bounding box center [509, 121] width 19 height 6
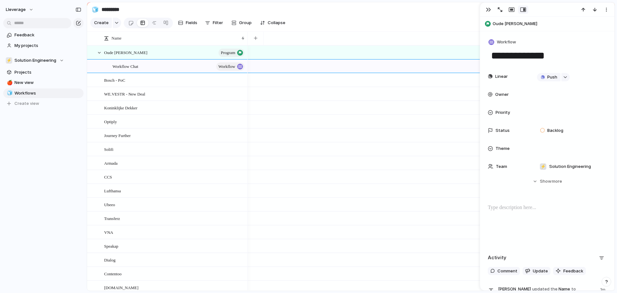
click at [339, 45] on div at bounding box center [431, 37] width 367 height 13
click at [228, 57] on span "program" at bounding box center [228, 52] width 14 height 9
type textarea "**********"
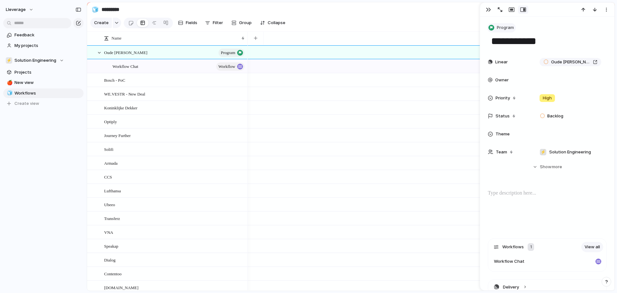
click at [500, 29] on span "Program" at bounding box center [505, 27] width 17 height 6
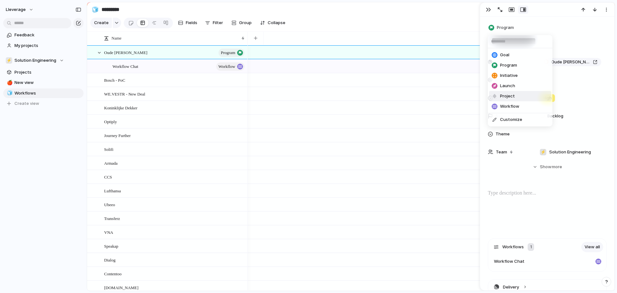
click at [505, 94] on span "Project" at bounding box center [507, 96] width 15 height 6
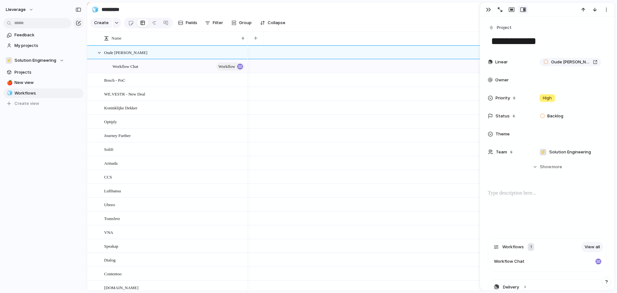
click at [383, 32] on section "Create Fields Filter Group Zoom Collapse Linear" at bounding box center [350, 23] width 527 height 15
click at [490, 9] on div "button" at bounding box center [488, 9] width 5 height 5
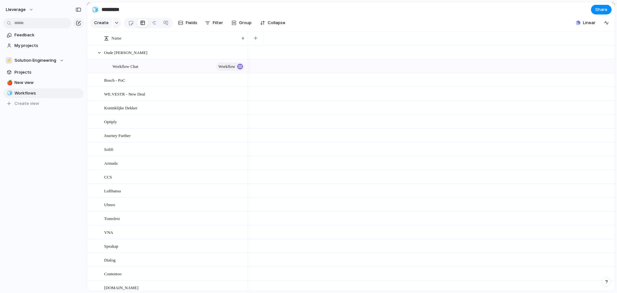
click at [375, 26] on section "Create Fields Filter Group Zoom Collapse Linear" at bounding box center [350, 23] width 527 height 15
click at [155, 25] on div at bounding box center [154, 23] width 5 height 10
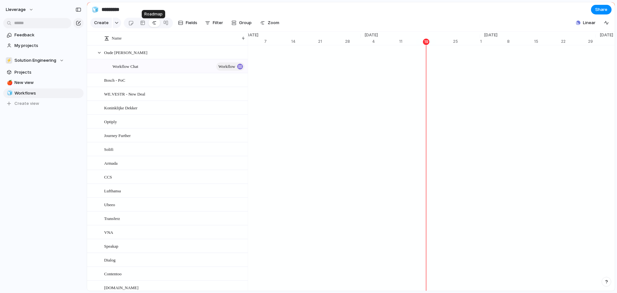
scroll to position [0, 4112]
click at [143, 25] on div at bounding box center [142, 23] width 5 height 10
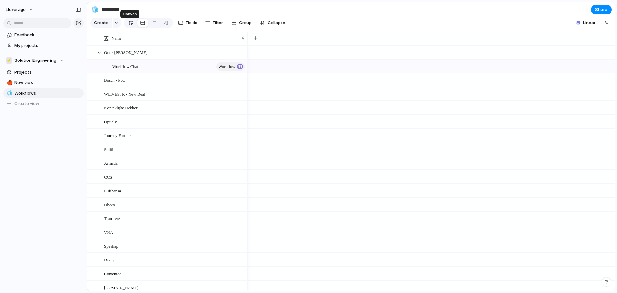
click at [128, 26] on div at bounding box center [130, 23] width 5 height 11
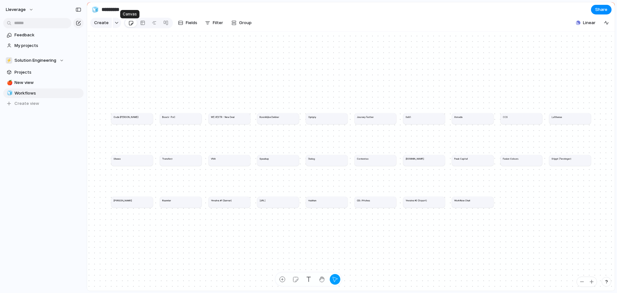
click at [135, 26] on link at bounding box center [131, 23] width 12 height 10
click at [141, 25] on div at bounding box center [142, 23] width 5 height 10
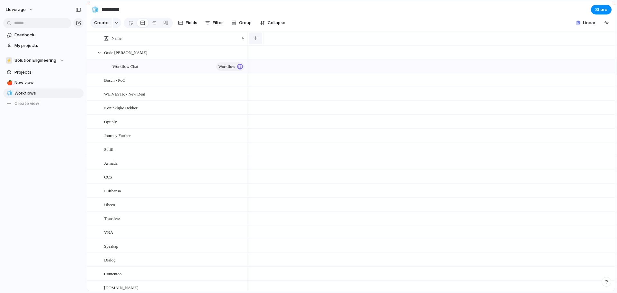
click at [254, 40] on div "button" at bounding box center [256, 38] width 4 height 4
type input "*********"
click at [254, 41] on div at bounding box center [253, 38] width 5 height 5
click at [255, 41] on div at bounding box center [253, 38] width 5 height 5
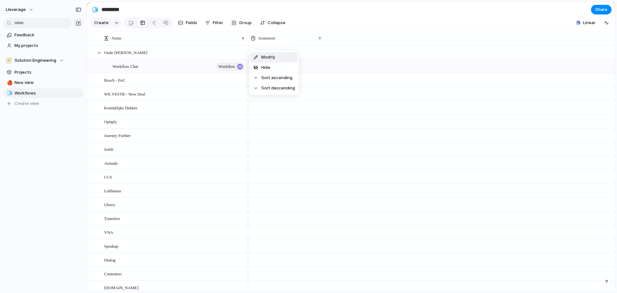
click at [279, 44] on div "Modify Hide Sort ascending Sort descending" at bounding box center [308, 146] width 617 height 293
click at [271, 41] on span "Sentiment" at bounding box center [266, 38] width 17 height 6
click at [264, 59] on span "Modify" at bounding box center [268, 57] width 14 height 6
click at [509, 24] on section "Create Fields Filter Group Zoom Collapse Linear" at bounding box center [350, 23] width 527 height 15
click at [28, 12] on button "Lleverage" at bounding box center [20, 9] width 34 height 10
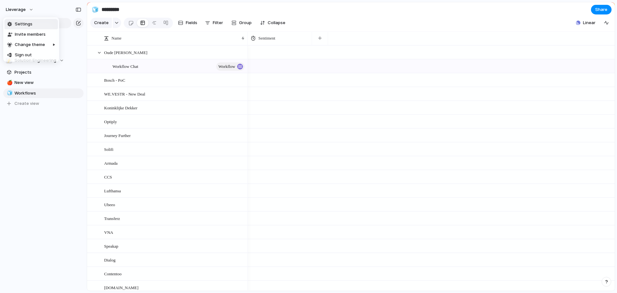
click at [27, 25] on span "Settings" at bounding box center [24, 24] width 18 height 6
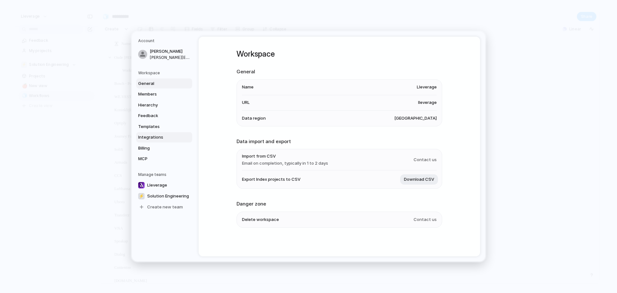
click at [156, 137] on span "Integrations" at bounding box center [158, 137] width 41 height 6
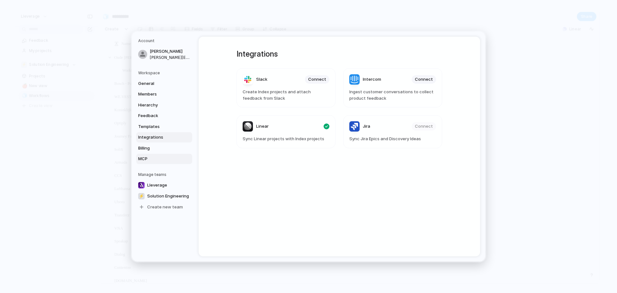
click at [153, 159] on span "MCP" at bounding box center [158, 158] width 41 height 6
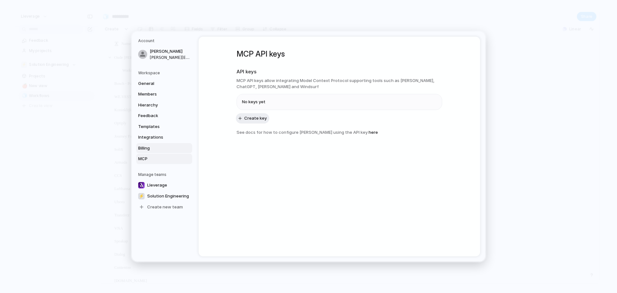
click at [150, 146] on span "Billing" at bounding box center [158, 148] width 41 height 6
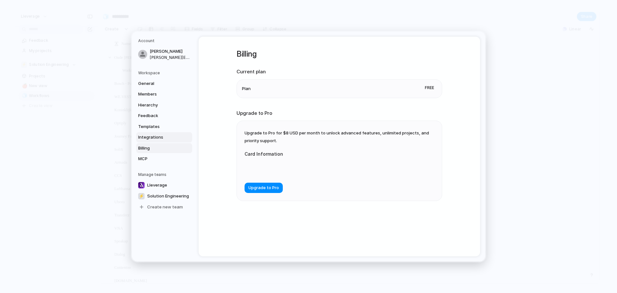
click at [156, 137] on span "Integrations" at bounding box center [158, 137] width 41 height 6
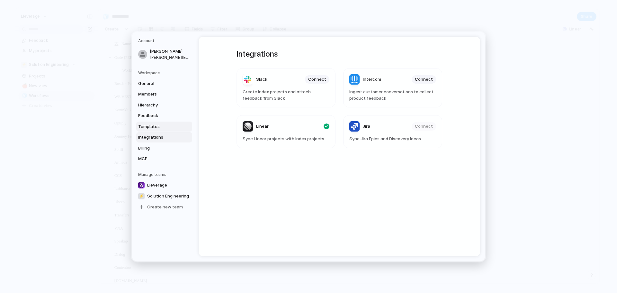
click at [161, 128] on span "Templates" at bounding box center [158, 126] width 41 height 6
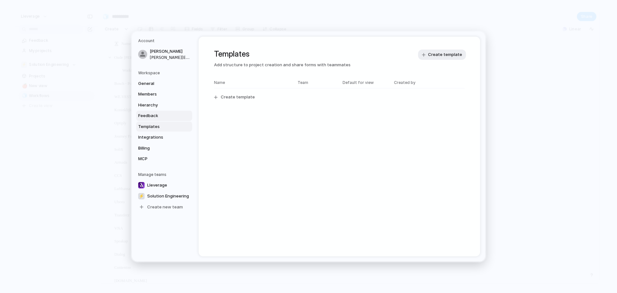
click at [157, 113] on span "Feedback" at bounding box center [158, 115] width 41 height 6
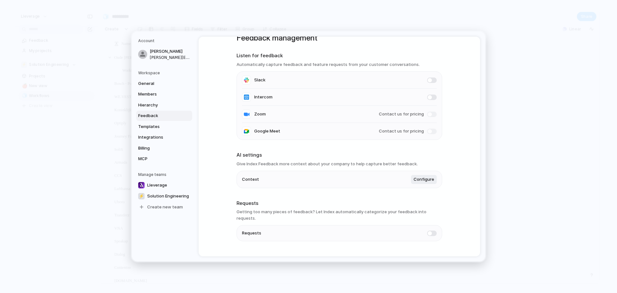
scroll to position [24, 0]
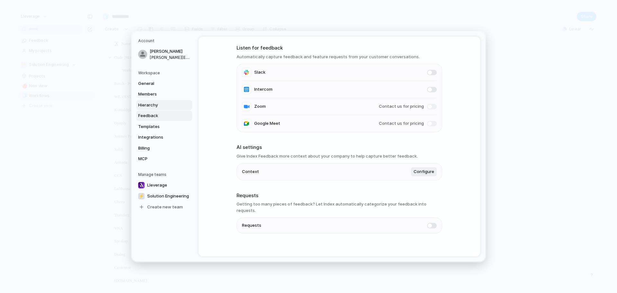
click at [157, 107] on span "Hierarchy" at bounding box center [158, 105] width 41 height 6
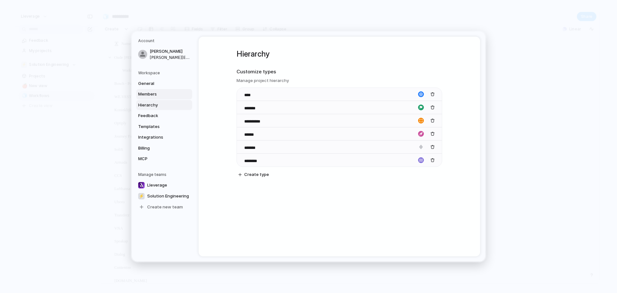
click at [153, 92] on span "Members" at bounding box center [158, 94] width 41 height 6
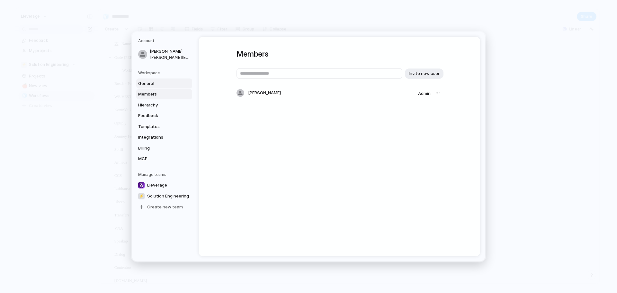
click at [156, 81] on span "General" at bounding box center [158, 83] width 41 height 6
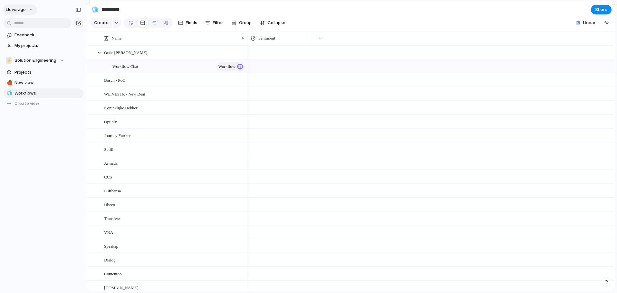
click at [24, 11] on span "Lleverage" at bounding box center [16, 9] width 20 height 6
click at [26, 26] on span "Settings" at bounding box center [24, 24] width 18 height 6
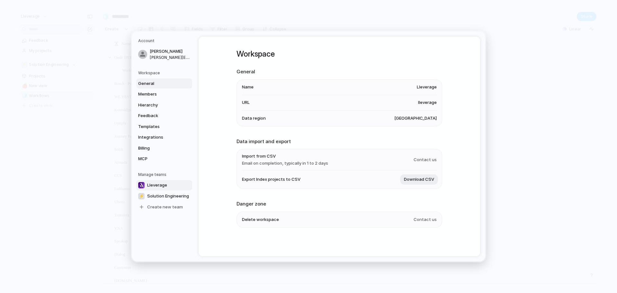
click at [156, 186] on span "Lleverage" at bounding box center [157, 185] width 20 height 6
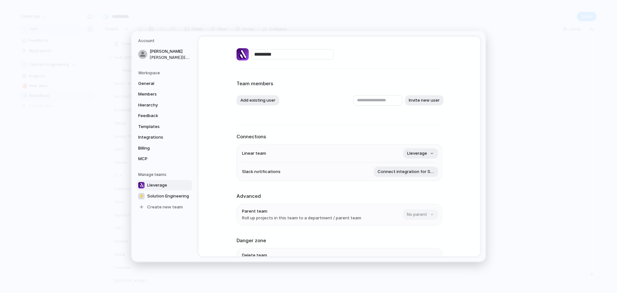
scroll to position [42, 0]
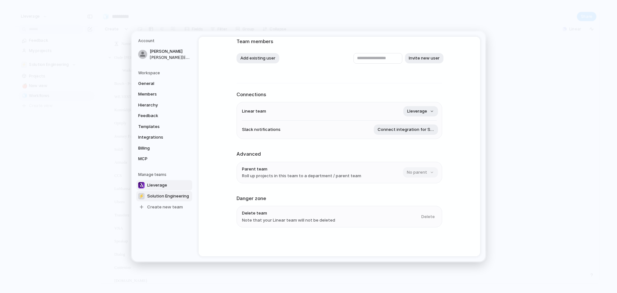
click at [176, 198] on span "Solution Engineering" at bounding box center [168, 196] width 42 height 6
type input "**********"
click at [428, 216] on span "Delete" at bounding box center [427, 216] width 13 height 6
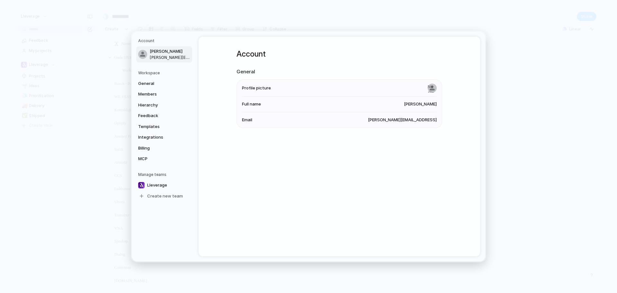
click at [159, 51] on span "[PERSON_NAME]" at bounding box center [170, 51] width 41 height 6
click at [151, 83] on span "General" at bounding box center [158, 83] width 41 height 6
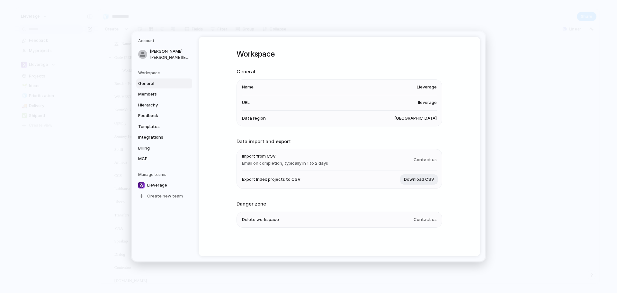
scroll to position [0, 0]
click at [260, 217] on span "Delete workspace" at bounding box center [260, 219] width 37 height 6
click at [422, 221] on span "Contact us" at bounding box center [424, 219] width 23 height 6
click at [424, 219] on span "Contact us" at bounding box center [424, 219] width 23 height 6
click at [159, 81] on span "General" at bounding box center [158, 83] width 41 height 6
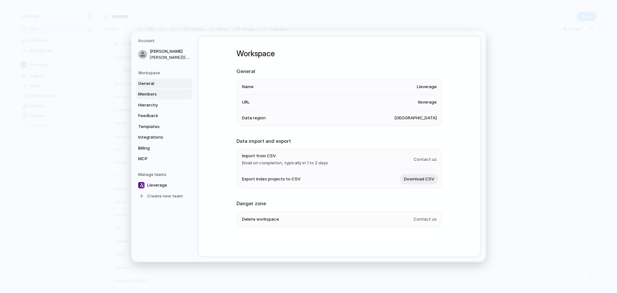
click at [152, 94] on span "Members" at bounding box center [158, 94] width 41 height 6
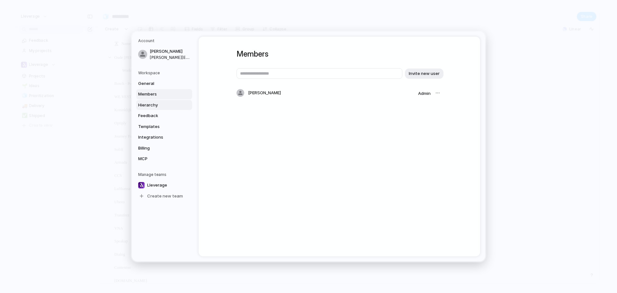
click at [153, 102] on span "Hierarchy" at bounding box center [158, 105] width 41 height 6
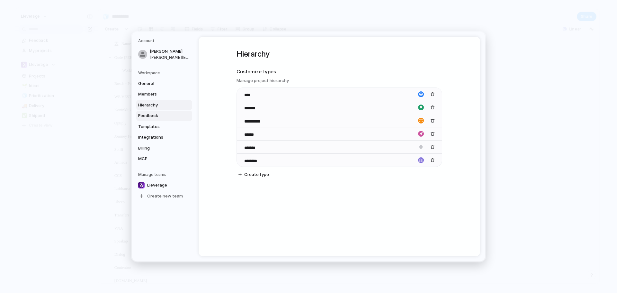
click at [154, 112] on link "Feedback" at bounding box center [164, 115] width 56 height 10
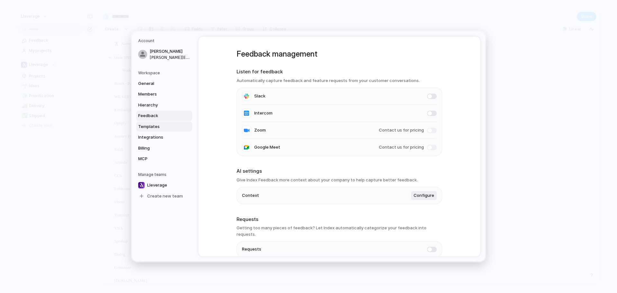
click at [154, 121] on link "Templates" at bounding box center [164, 126] width 56 height 10
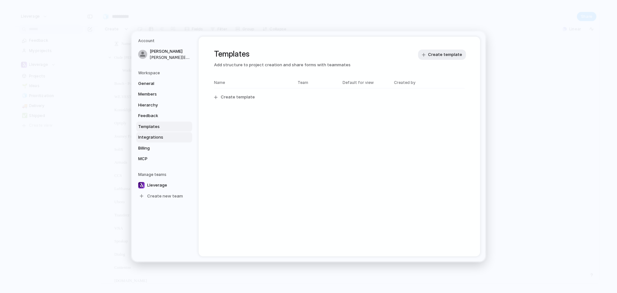
click at [153, 134] on span "Integrations" at bounding box center [158, 137] width 41 height 6
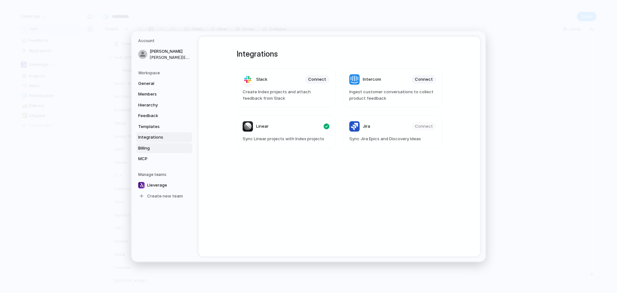
click at [154, 145] on span "Billing" at bounding box center [158, 148] width 41 height 6
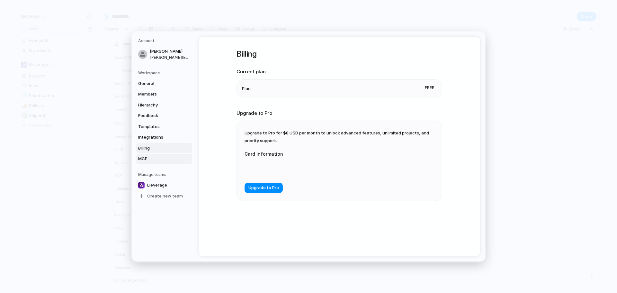
click at [150, 156] on span "MCP" at bounding box center [158, 158] width 41 height 6
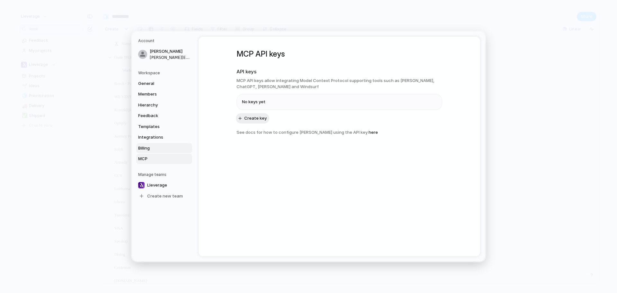
click at [151, 147] on span "Billing" at bounding box center [158, 148] width 41 height 6
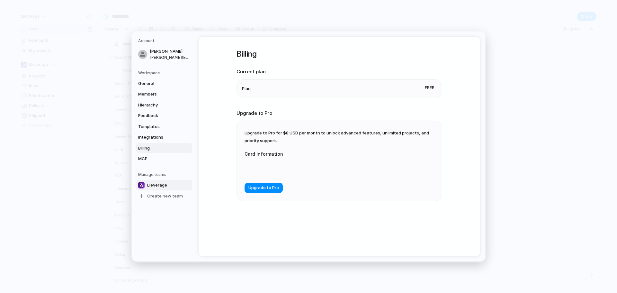
click at [155, 187] on span "Lleverage" at bounding box center [157, 185] width 20 height 6
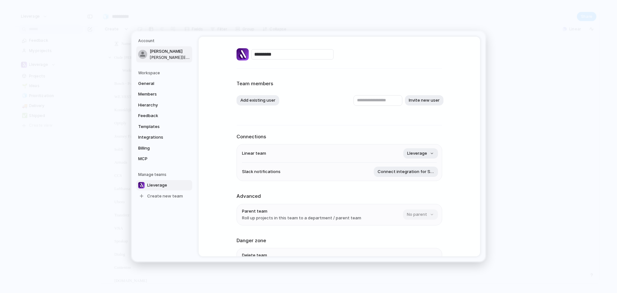
click at [159, 53] on span "[PERSON_NAME]" at bounding box center [170, 51] width 41 height 6
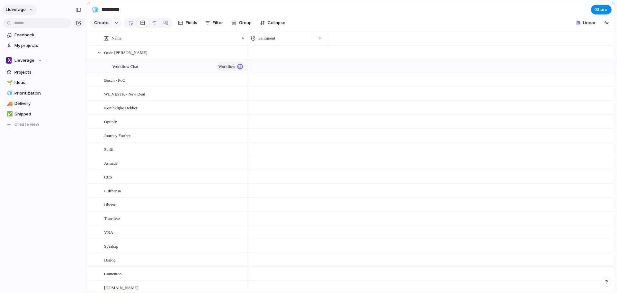
click at [24, 9] on span "Lleverage" at bounding box center [16, 9] width 20 height 6
click at [27, 56] on span "Sign out" at bounding box center [23, 55] width 17 height 6
